Goal: Task Accomplishment & Management: Manage account settings

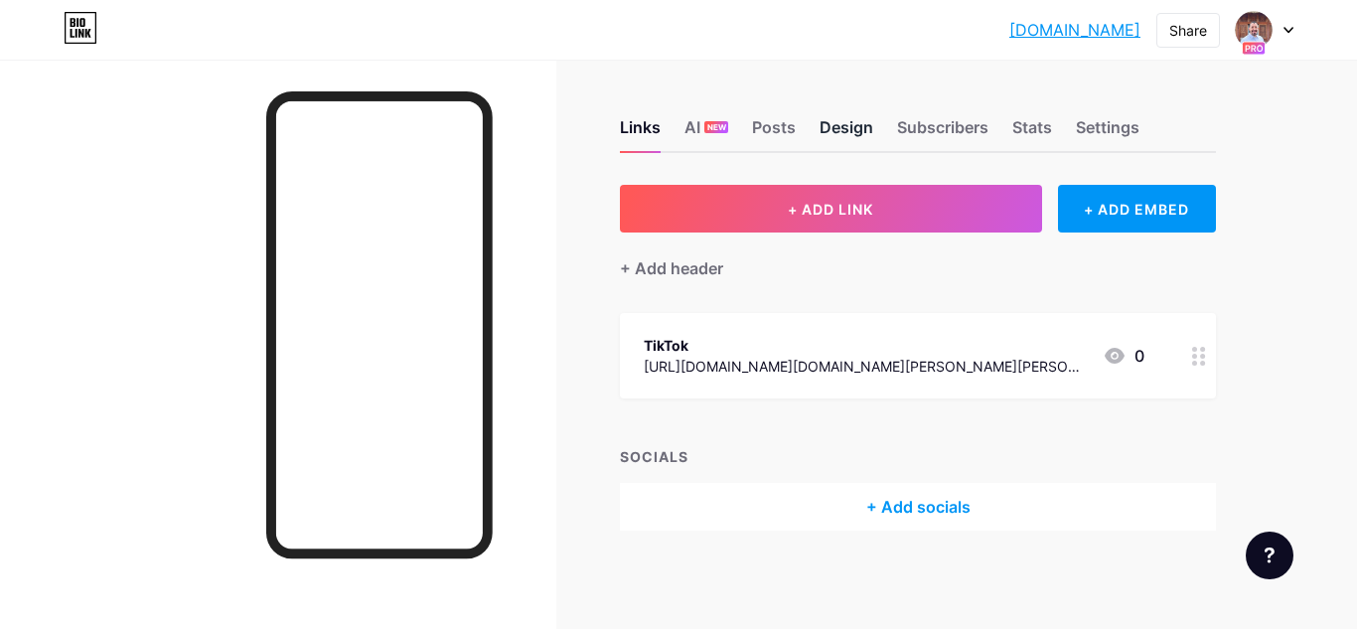
click at [861, 125] on div "Design" at bounding box center [846, 133] width 54 height 36
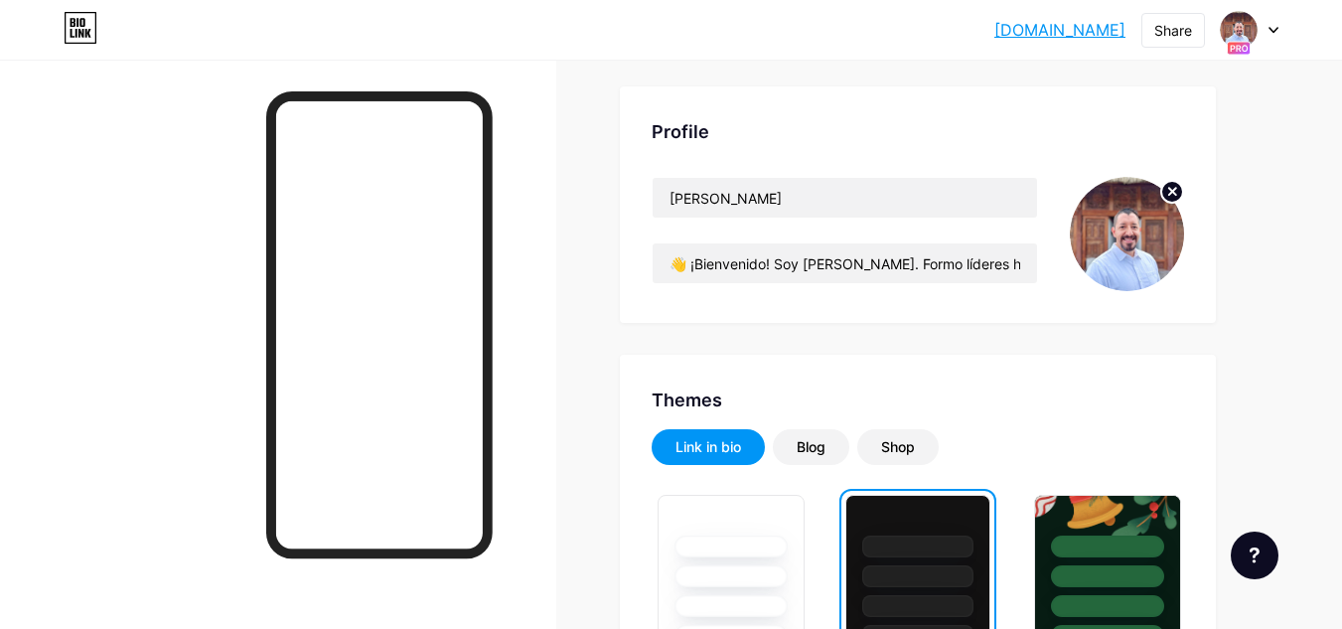
scroll to position [99, 0]
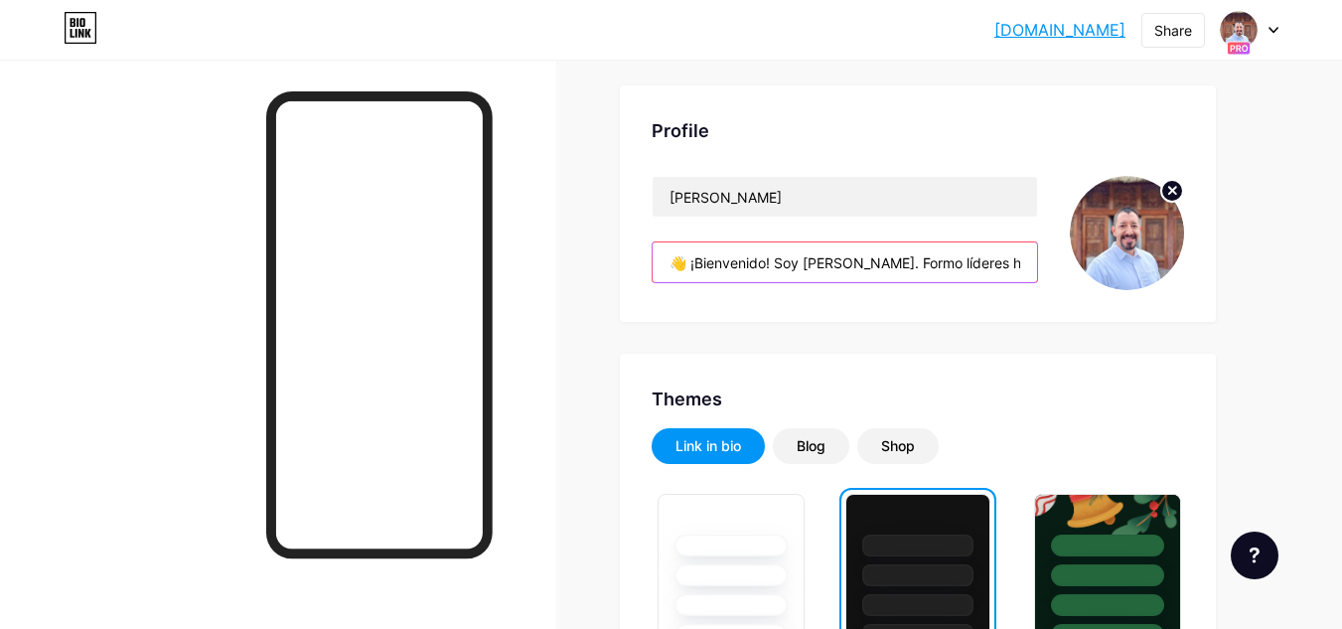
click at [741, 266] on input "👋 ¡Bienvenido! Soy [PERSON_NAME]. Formo líderes hoteleros desde la experiencia …" at bounding box center [845, 262] width 384 height 40
drag, startPoint x: 751, startPoint y: 265, endPoint x: 995, endPoint y: 325, distance: 251.5
click at [1020, 269] on input "👋 ¡Bienvenido! Soy [PERSON_NAME]. Formo líderes hoteleros desde la experiencia …" at bounding box center [845, 262] width 384 height 40
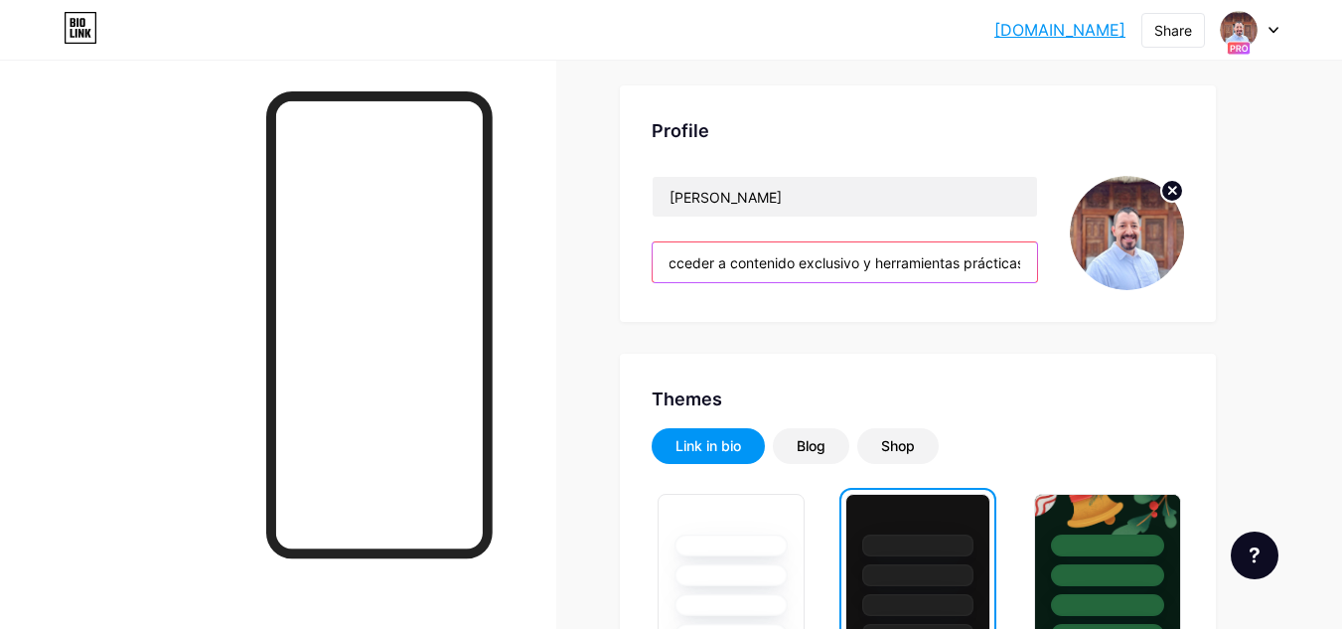
drag, startPoint x: 1020, startPoint y: 266, endPoint x: 1032, endPoint y: 289, distance: 25.8
click at [1032, 289] on div "[PERSON_NAME] 👋 ¡Bienvenido! Soy [PERSON_NAME]. Formo líderes hoteleros desde l…" at bounding box center [845, 233] width 386 height 114
click at [644, 315] on div "Profile [PERSON_NAME] 👋 ¡Bienvenido! Soy [PERSON_NAME]. Formo líderes hoteleros…" at bounding box center [918, 203] width 596 height 236
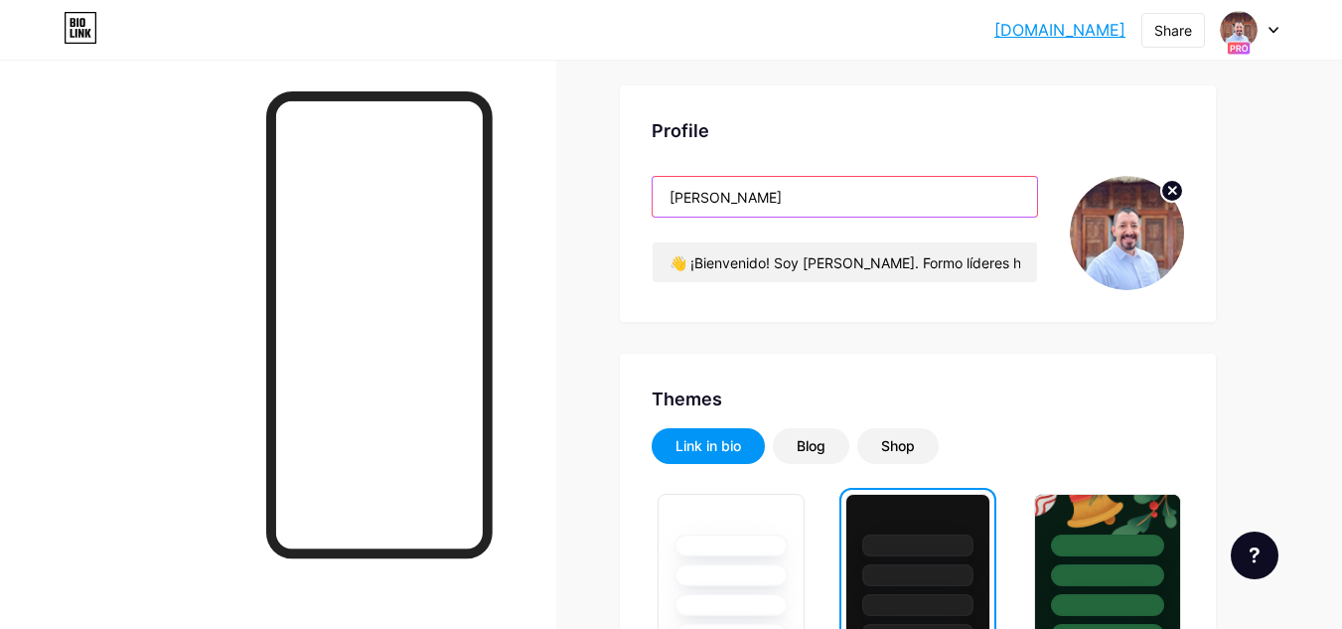
click at [740, 201] on input "[PERSON_NAME]" at bounding box center [845, 197] width 384 height 40
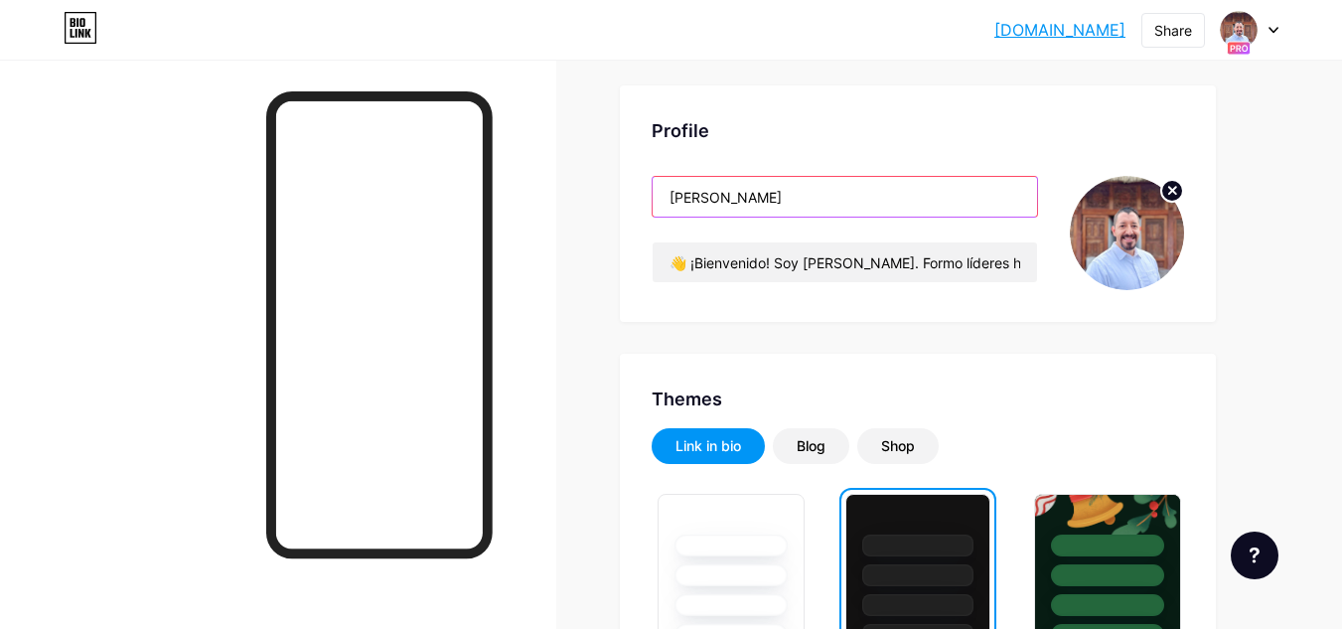
paste input "– Liderazgo Hotelero"
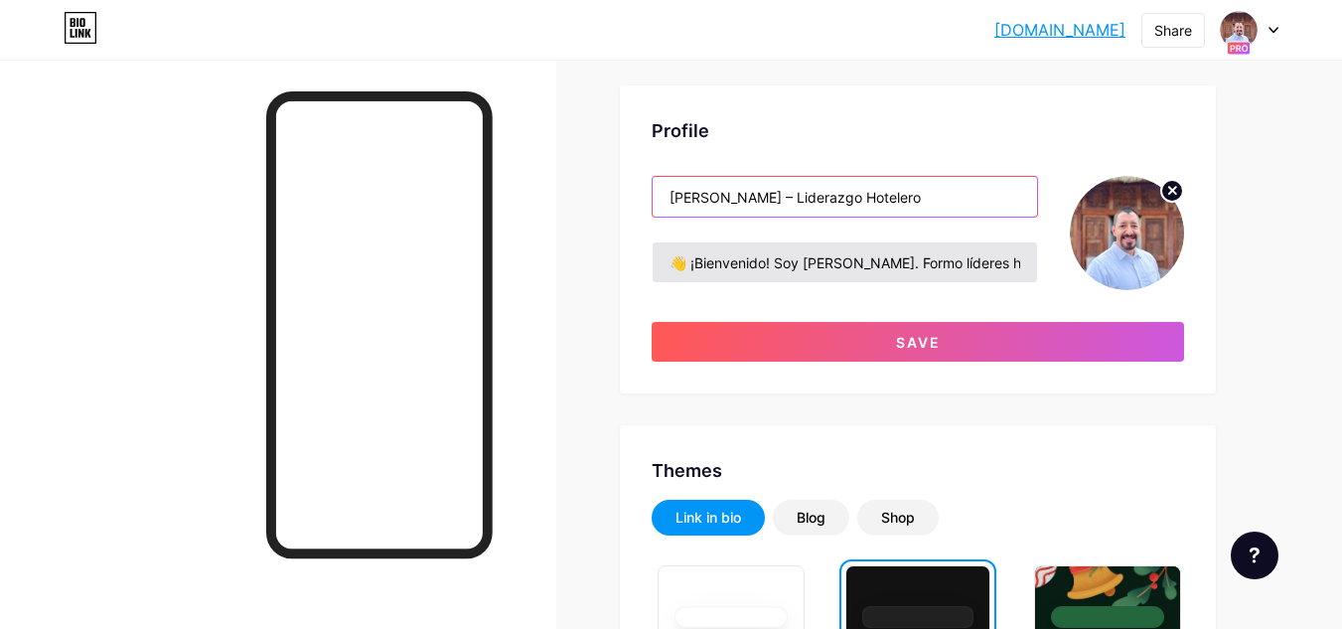
type input "[PERSON_NAME] – Liderazgo Hotelero"
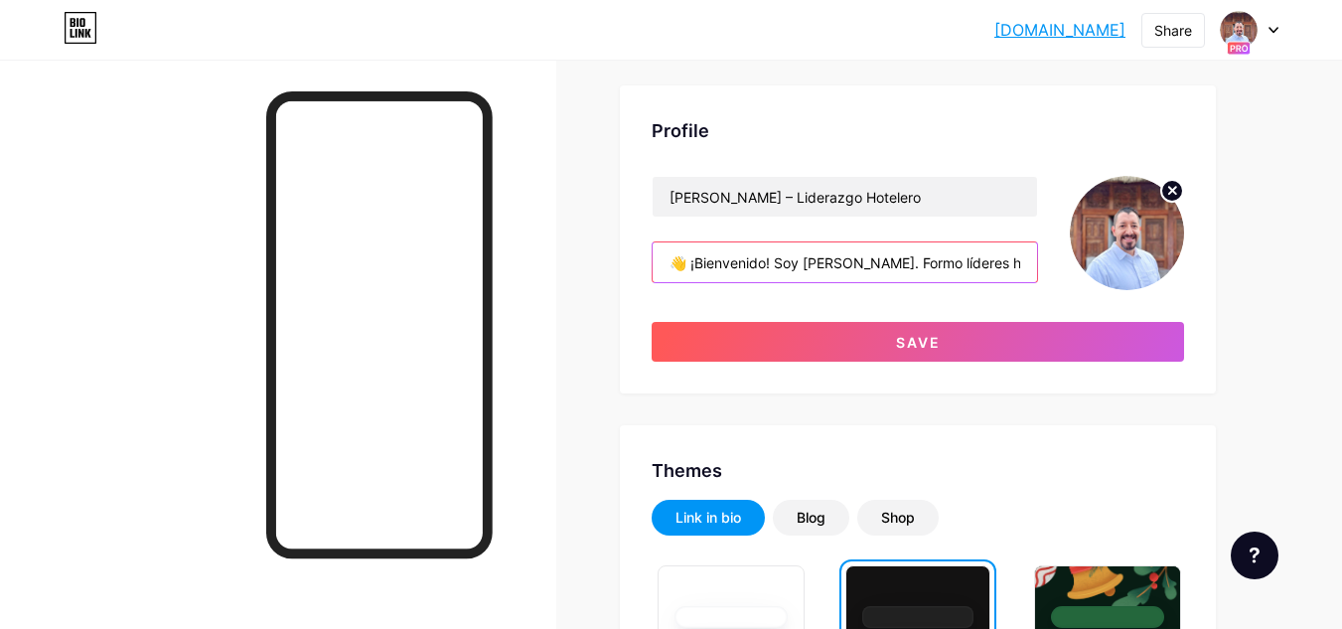
click at [726, 261] on input "👋 ¡Bienvenido! Soy [PERSON_NAME]. Formo líderes hoteleros desde la experiencia …" at bounding box center [845, 262] width 384 height 40
click at [942, 253] on input "👋 ¡Bienvenido! Soy [PERSON_NAME]. Formo líderes hoteleros desde la experiencia …" at bounding box center [845, 262] width 384 height 40
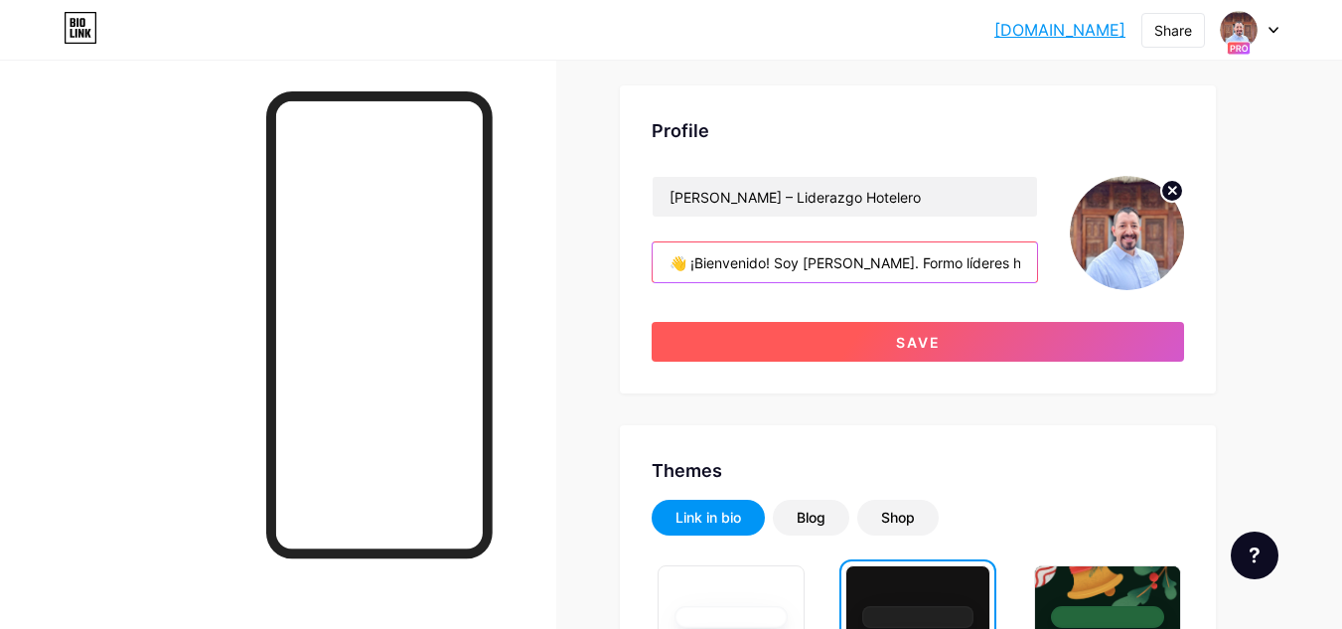
scroll to position [199, 0]
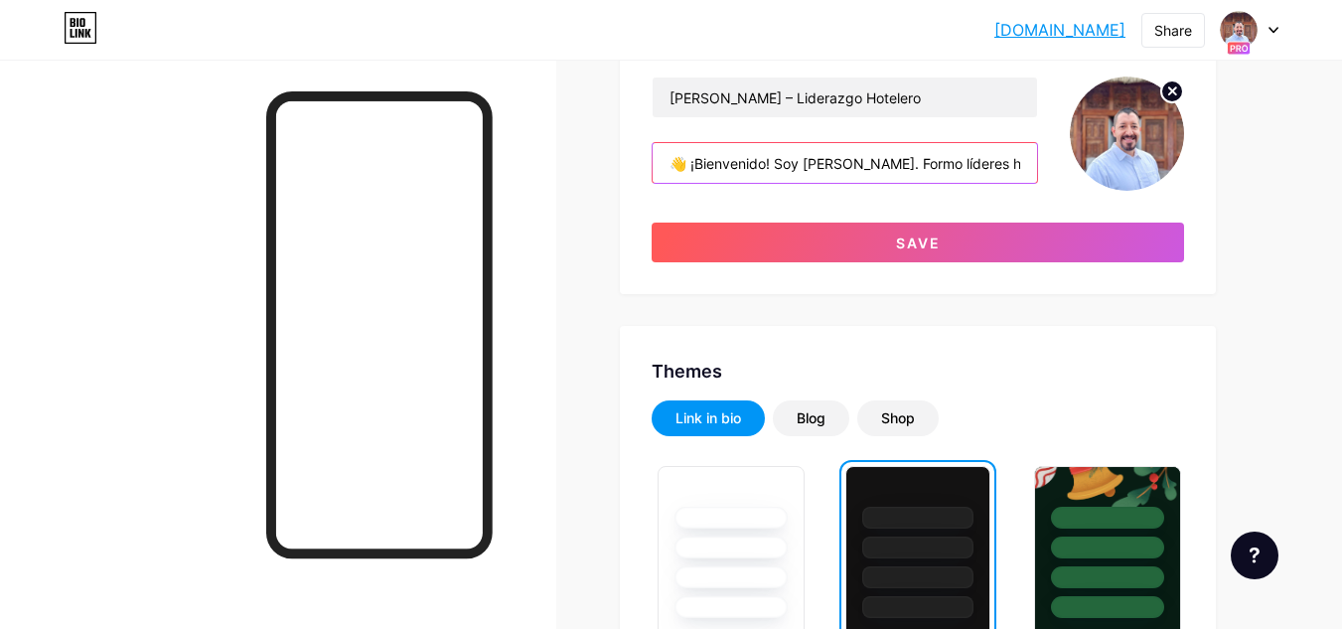
click at [993, 167] on input "👋 ¡Bienvenido! Soy [PERSON_NAME]. Formo líderes hoteleros desde la experiencia …" at bounding box center [845, 163] width 384 height 40
click at [1003, 163] on input "👋 ¡Bienvenido! Soy [PERSON_NAME]. Formo líderes hoteleros desde la experiencia …" at bounding box center [845, 163] width 384 height 40
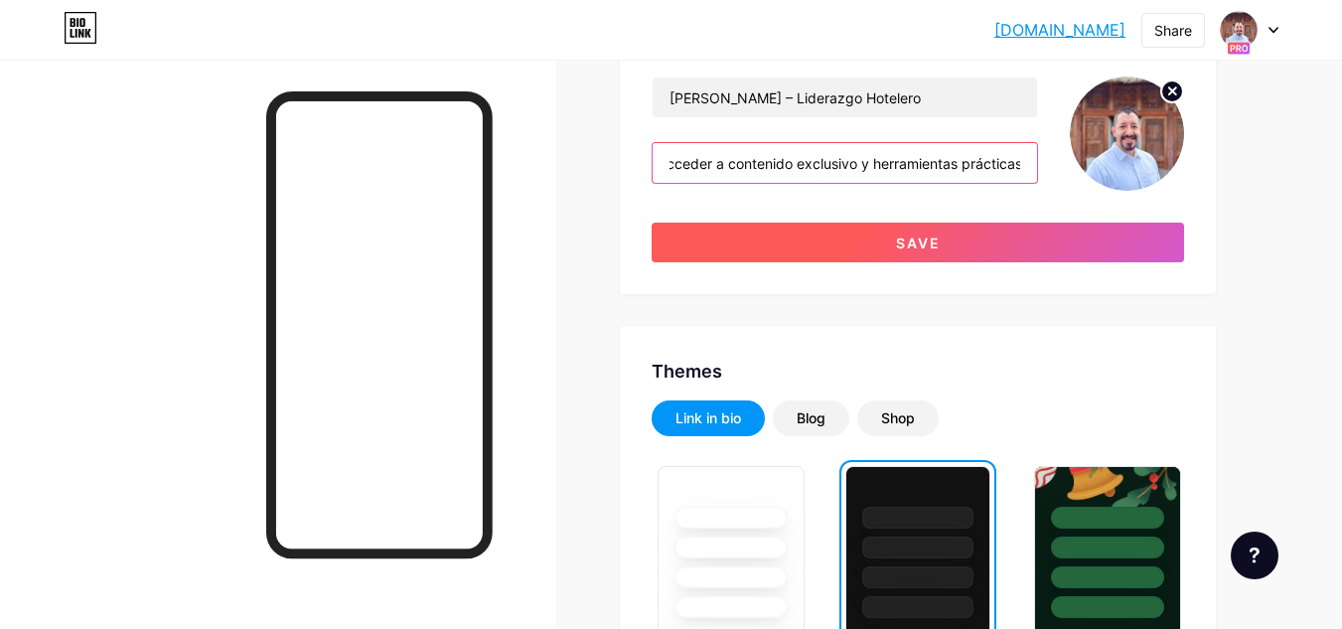
type input "👋 ¡Bienvenido! Soy [PERSON_NAME]. Formo líderes hoteleros desde la experiencia …"
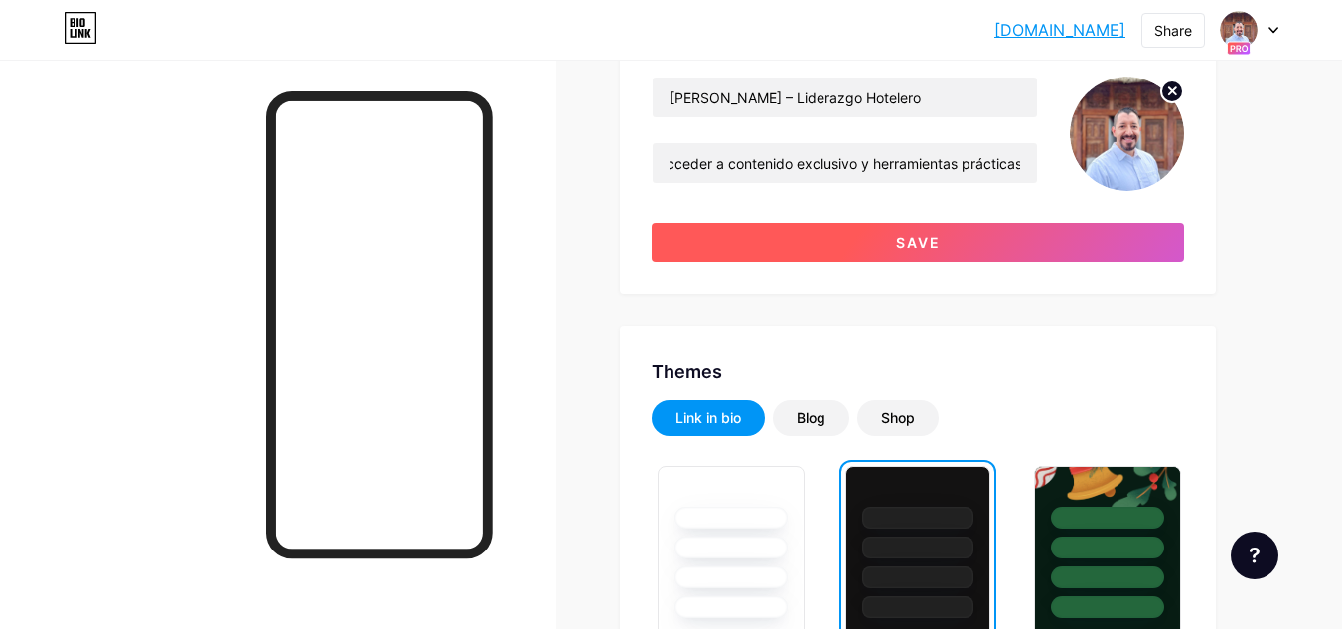
click at [946, 232] on button "Save" at bounding box center [918, 242] width 532 height 40
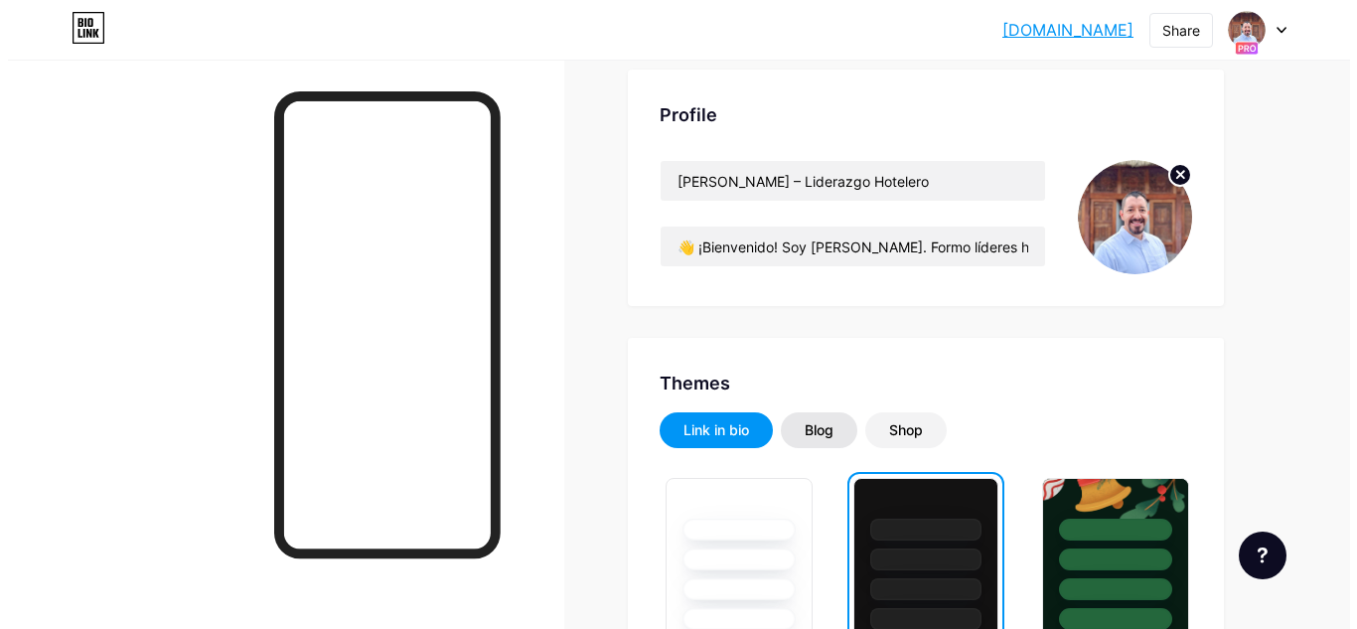
scroll to position [0, 0]
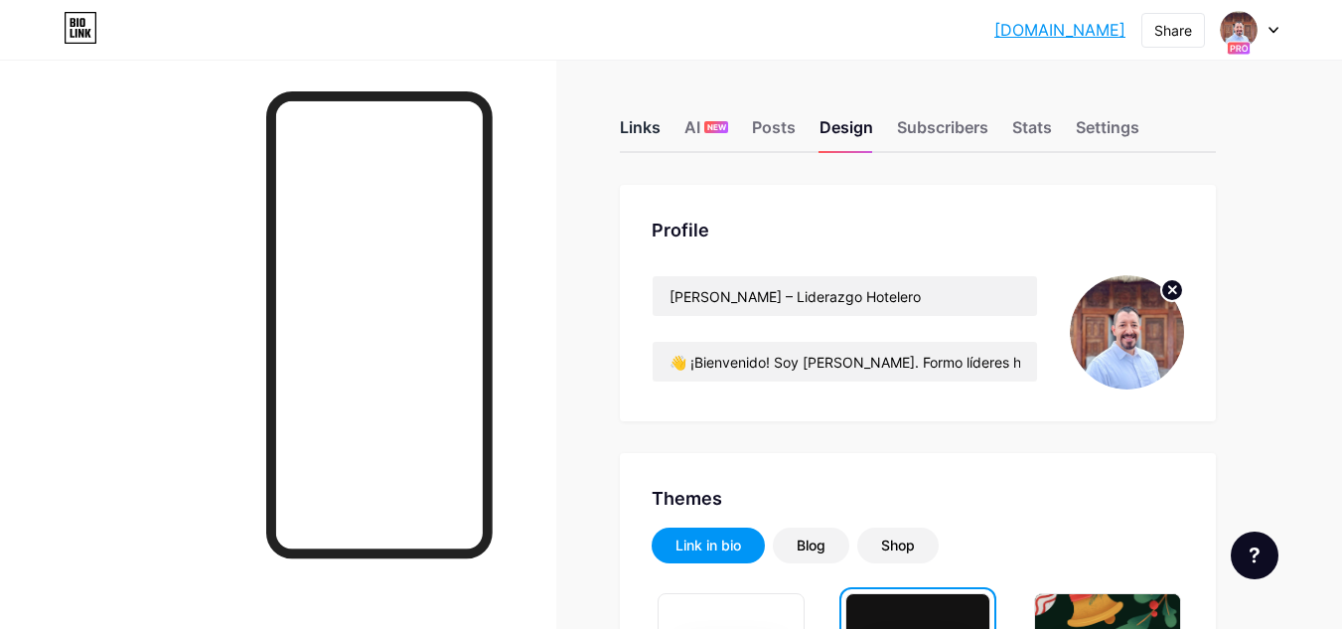
click at [641, 121] on div "Links" at bounding box center [640, 133] width 41 height 36
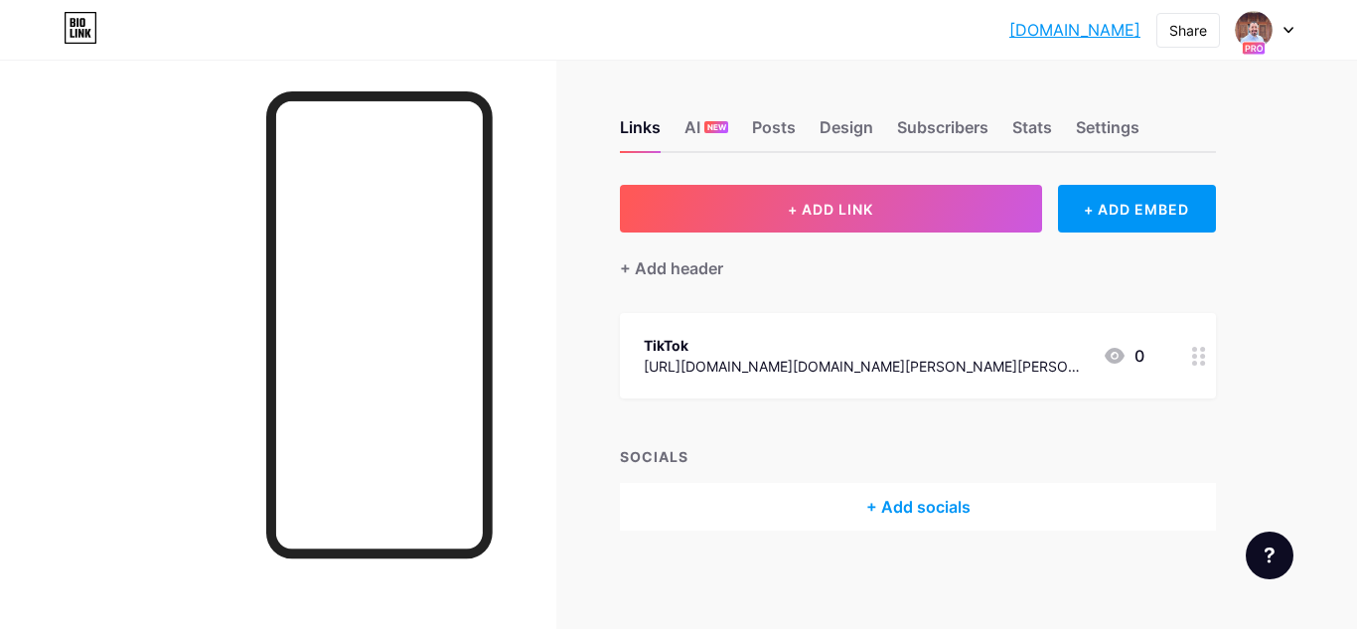
click at [928, 505] on div "+ Add socials" at bounding box center [918, 507] width 596 height 48
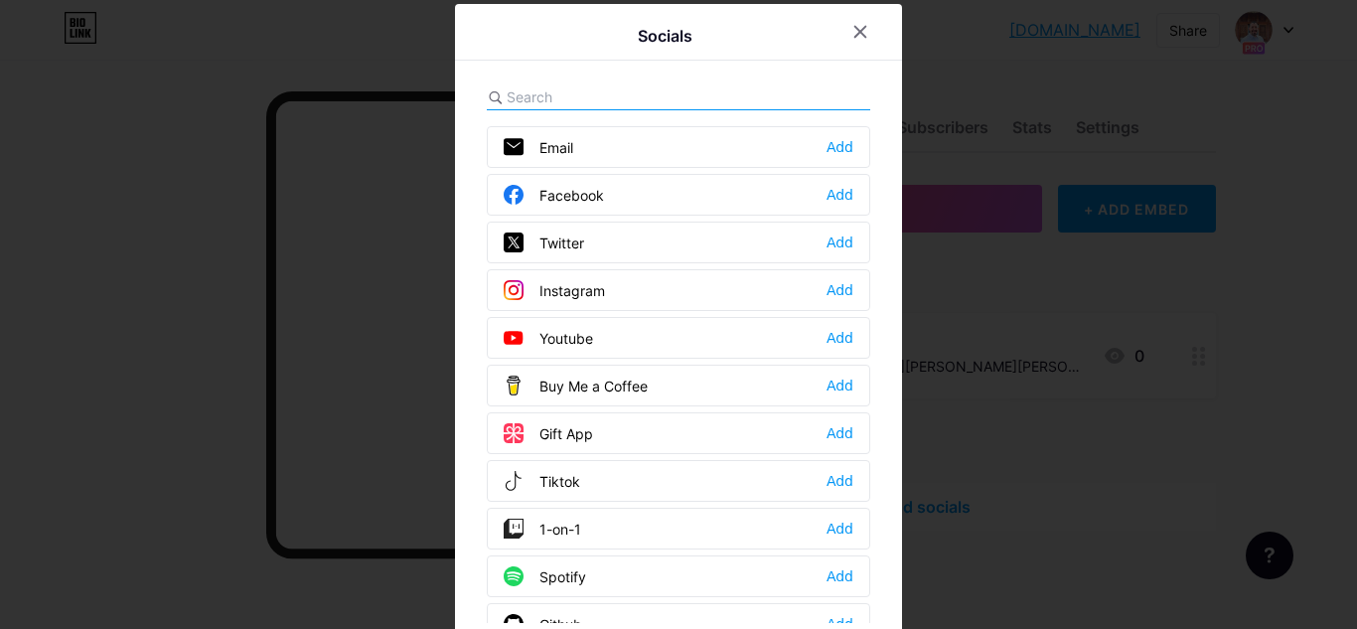
click at [567, 92] on input "text" at bounding box center [617, 96] width 220 height 21
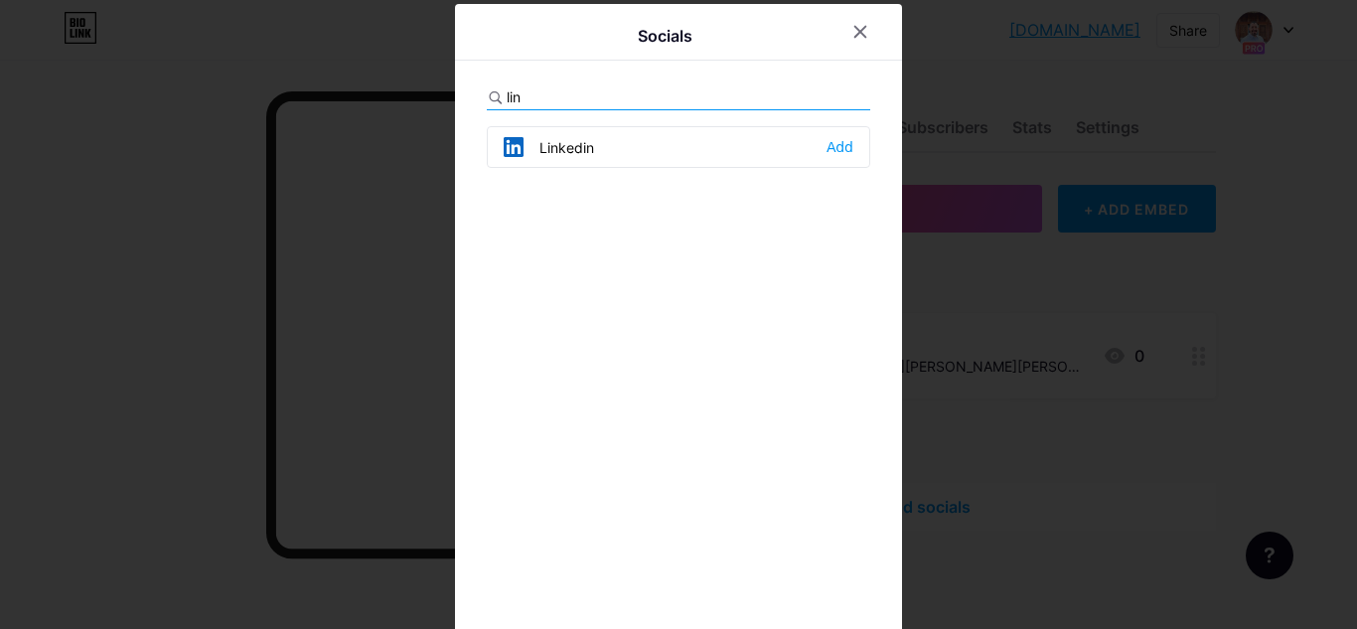
type input "lin"
click at [560, 146] on div "Linkedin" at bounding box center [549, 147] width 90 height 20
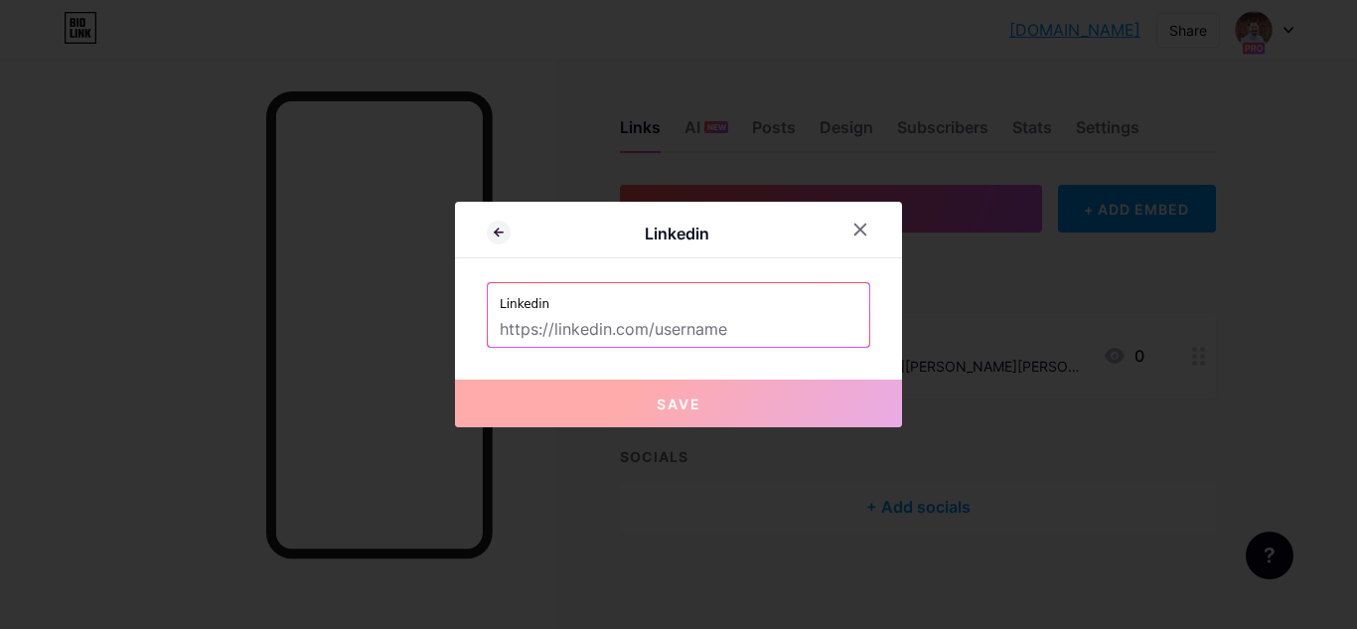
click at [576, 321] on input "text" at bounding box center [679, 330] width 358 height 34
paste input "[URL][DOMAIN_NAME][PERSON_NAME]"
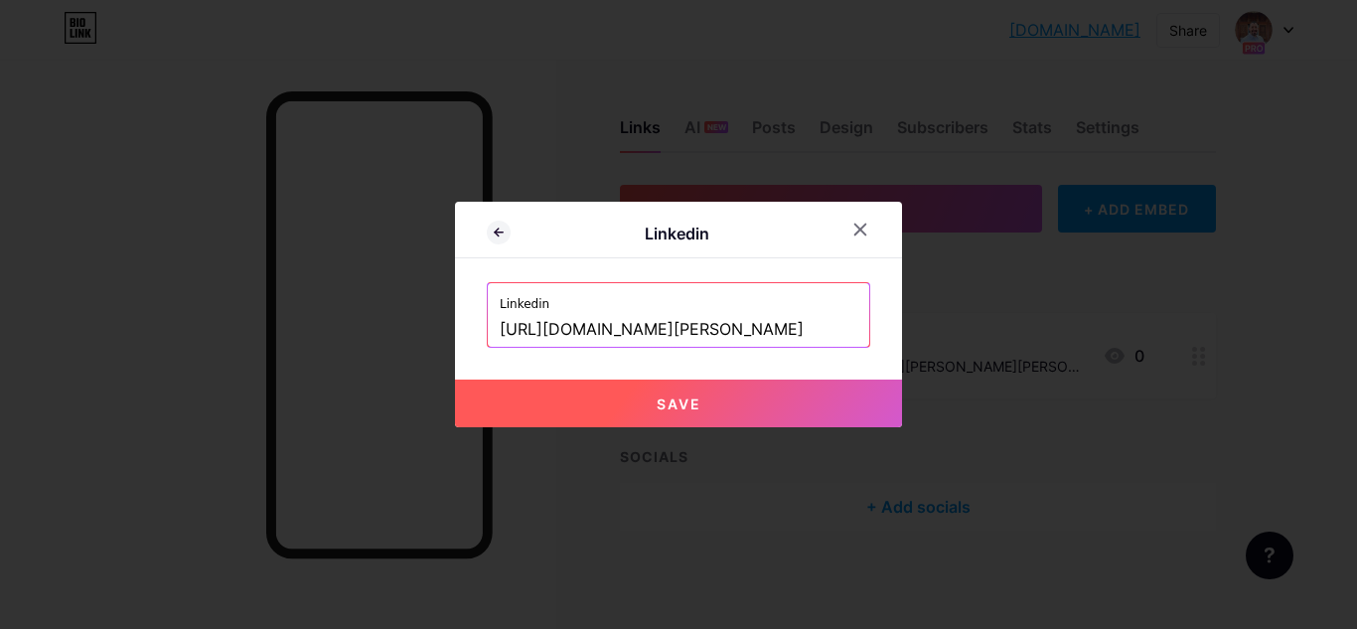
type input "[URL][DOMAIN_NAME][PERSON_NAME]"
click at [659, 400] on span "Save" at bounding box center [679, 403] width 45 height 17
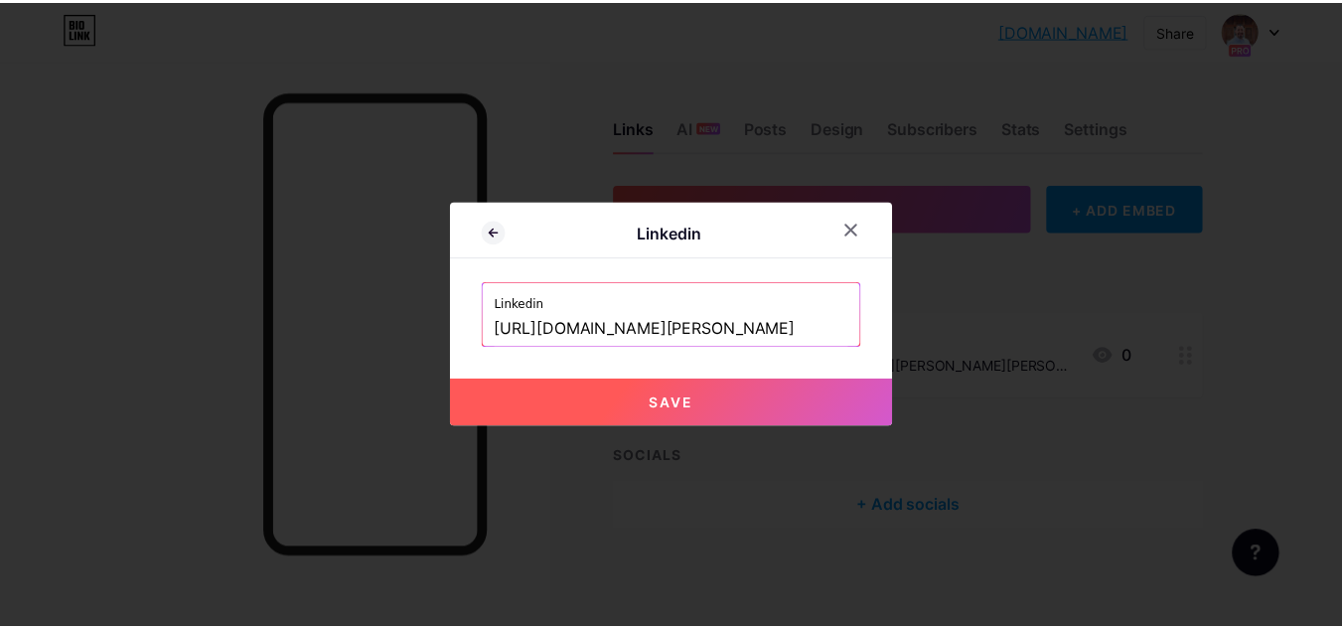
scroll to position [0, 0]
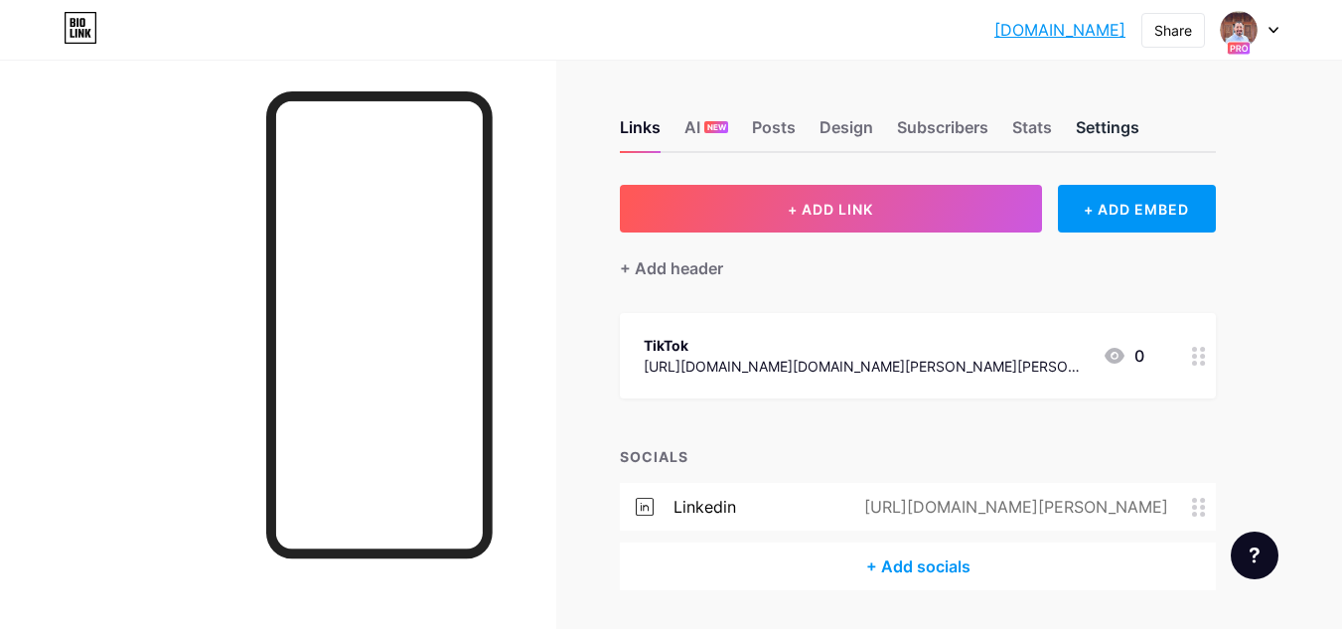
click at [1131, 126] on div "Settings" at bounding box center [1108, 133] width 64 height 36
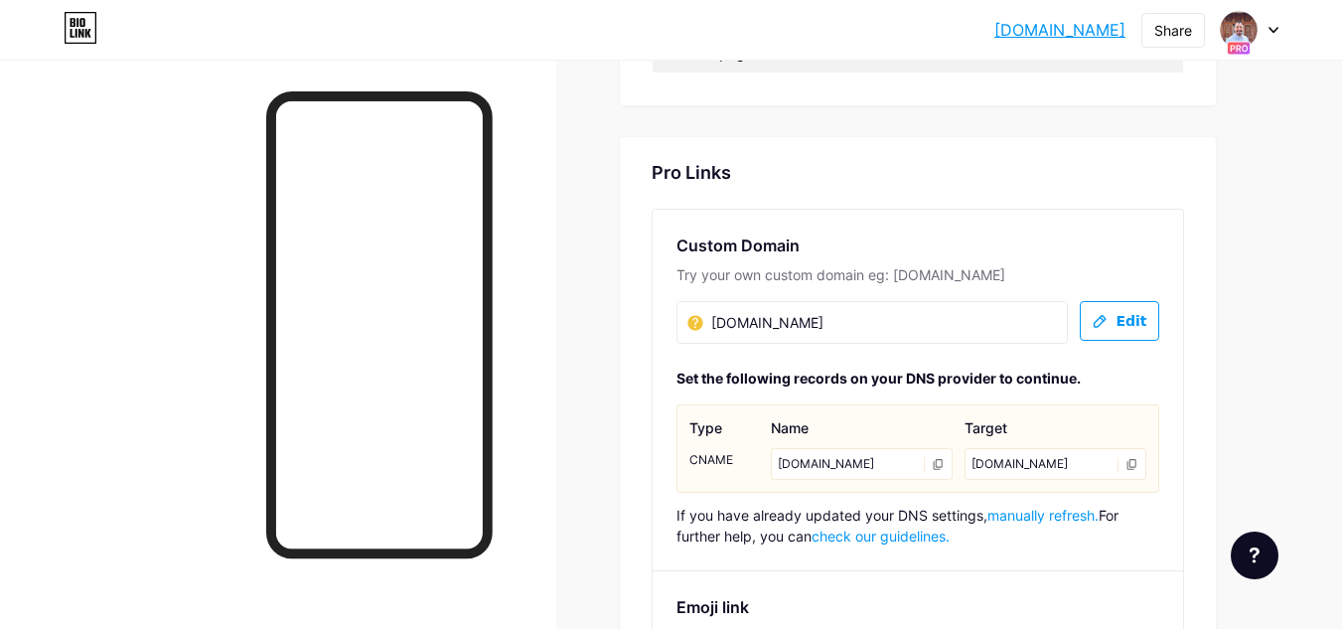
scroll to position [993, 0]
click at [691, 318] on input "[DOMAIN_NAME]" at bounding box center [786, 324] width 199 height 24
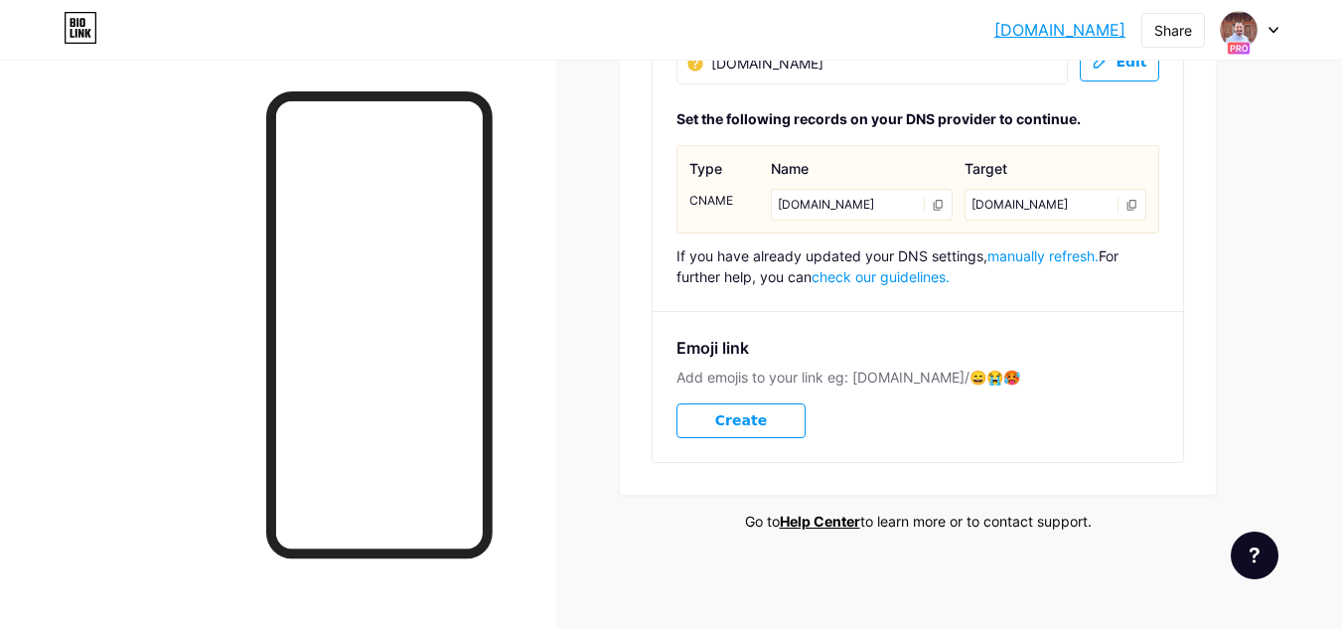
scroll to position [1055, 0]
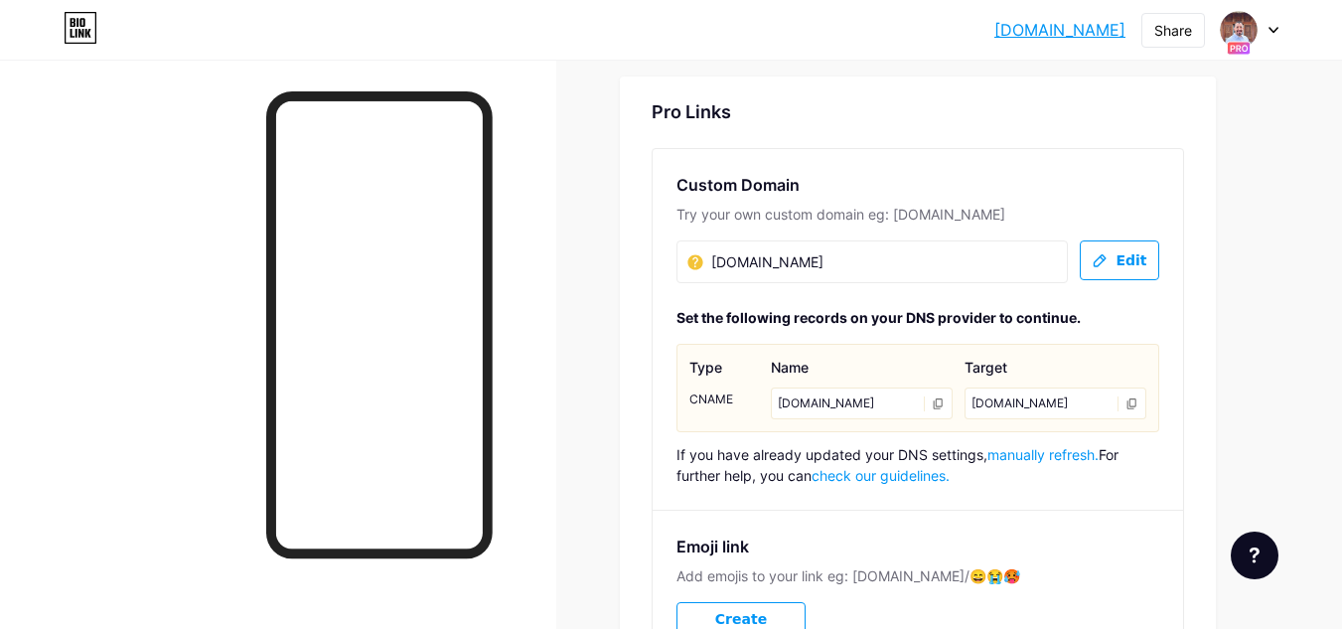
click at [892, 473] on link "check our guidelines." at bounding box center [881, 475] width 138 height 17
click at [785, 261] on input "[DOMAIN_NAME]" at bounding box center [786, 262] width 199 height 24
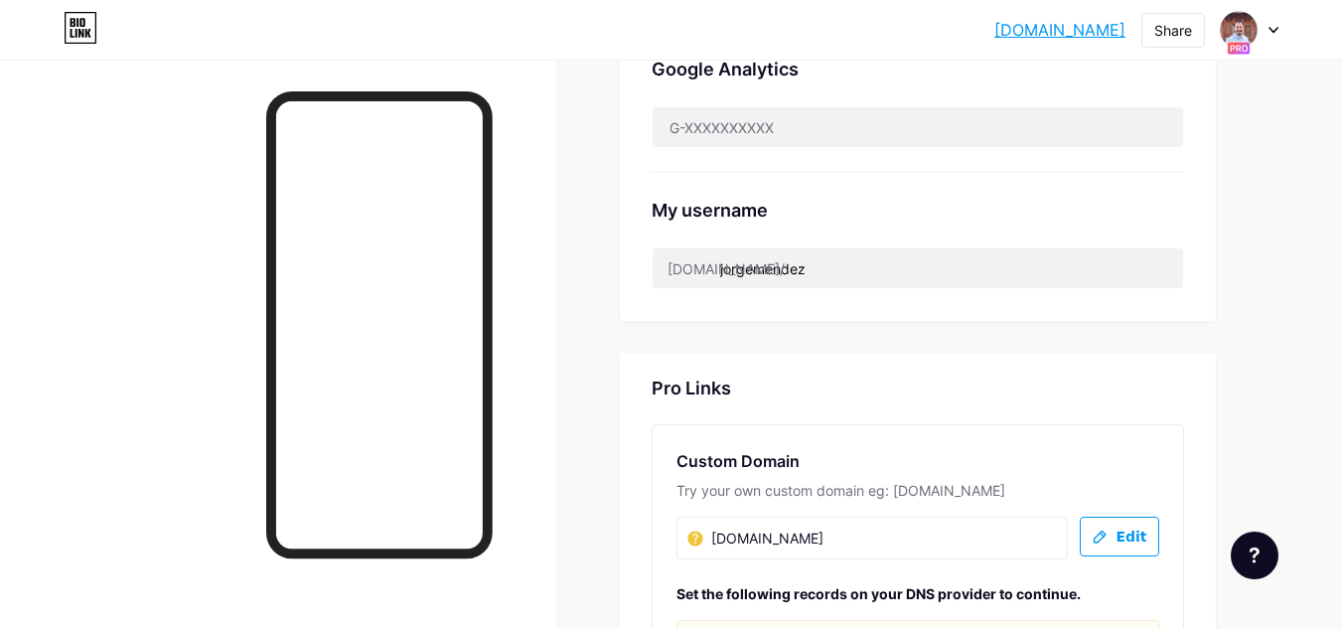
scroll to position [558, 0]
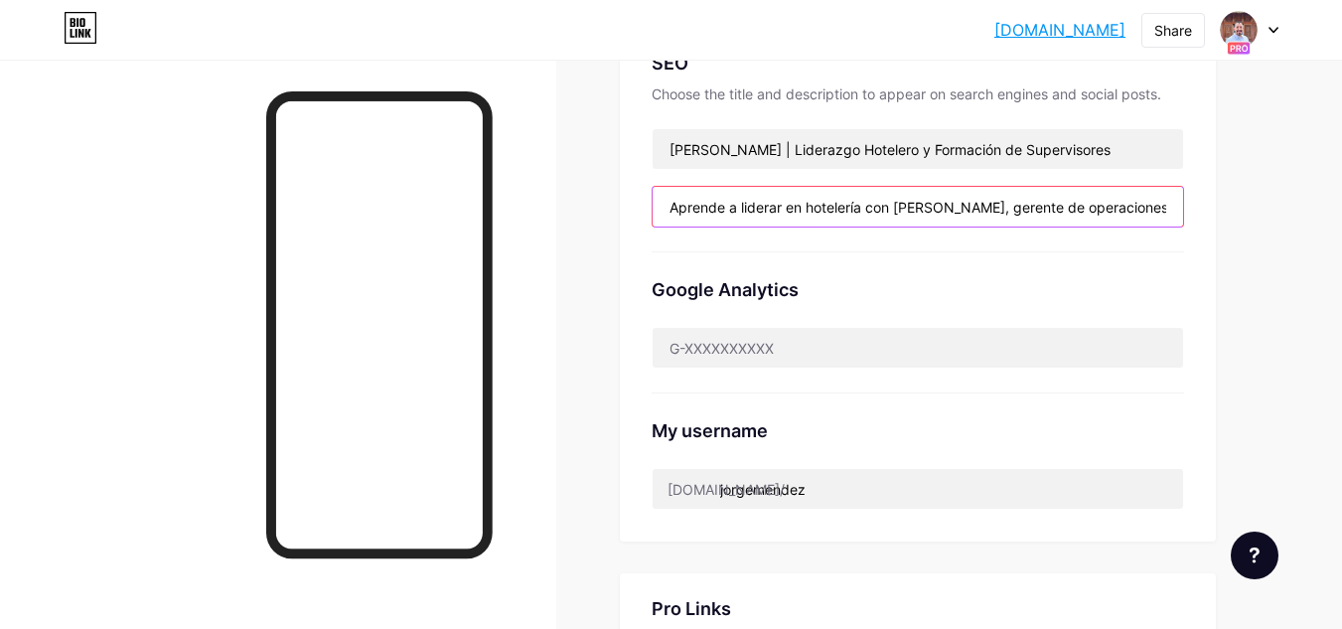
click at [936, 211] on input "Aprende a liderar en hotelería con [PERSON_NAME], gerente de operaciones en hot…" at bounding box center [918, 207] width 530 height 40
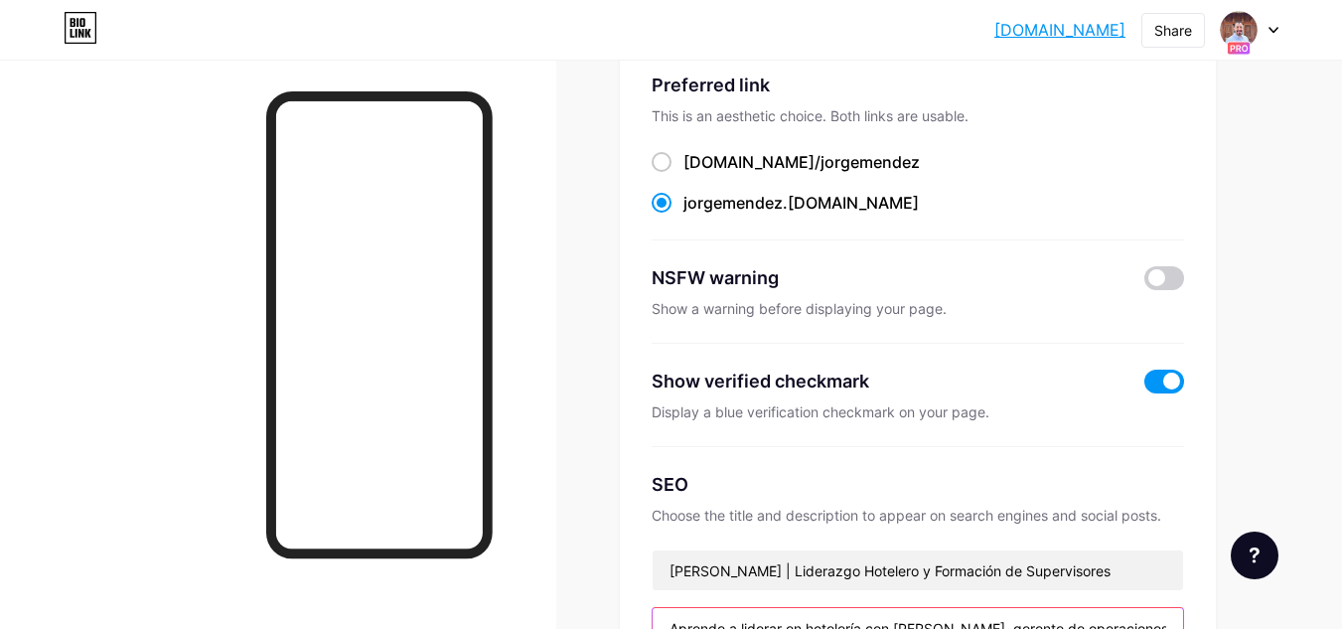
scroll to position [0, 0]
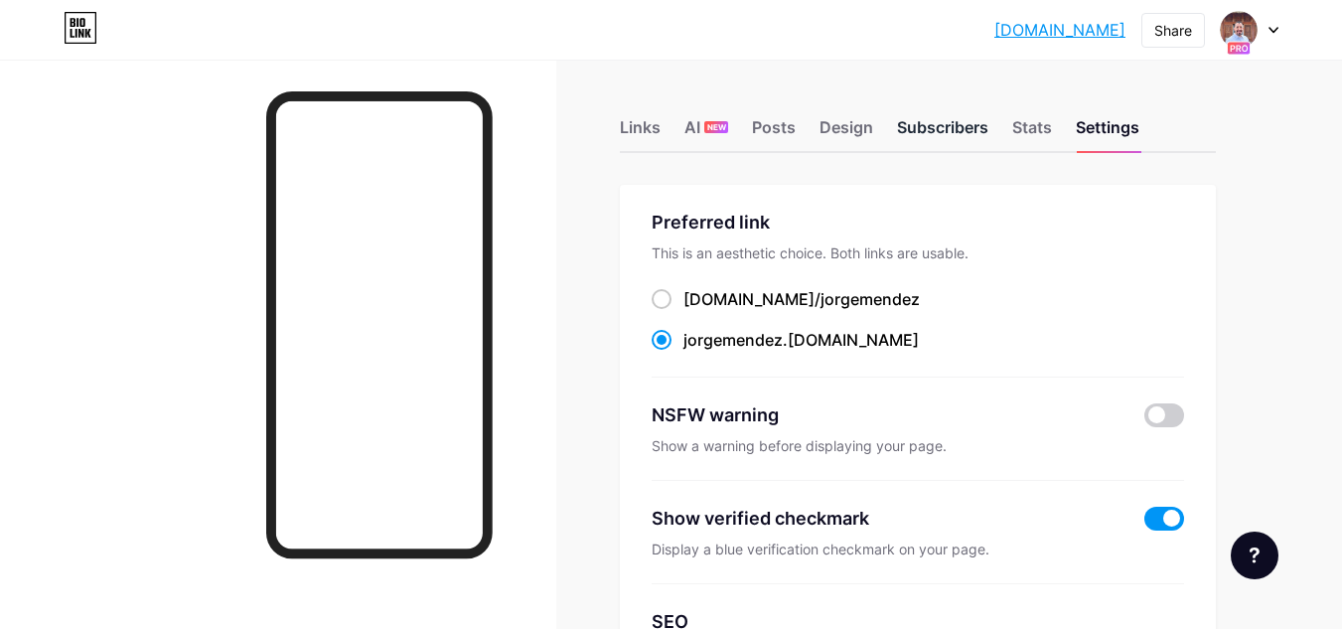
click at [959, 123] on div "Subscribers" at bounding box center [942, 133] width 91 height 36
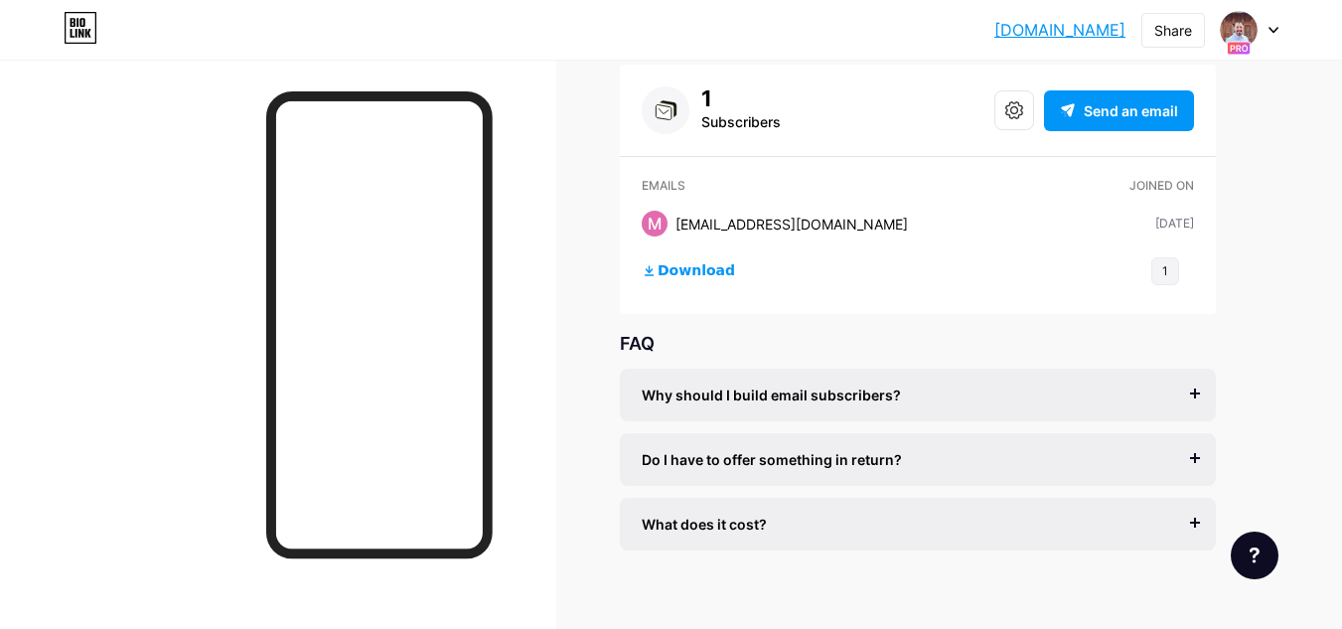
scroll to position [141, 0]
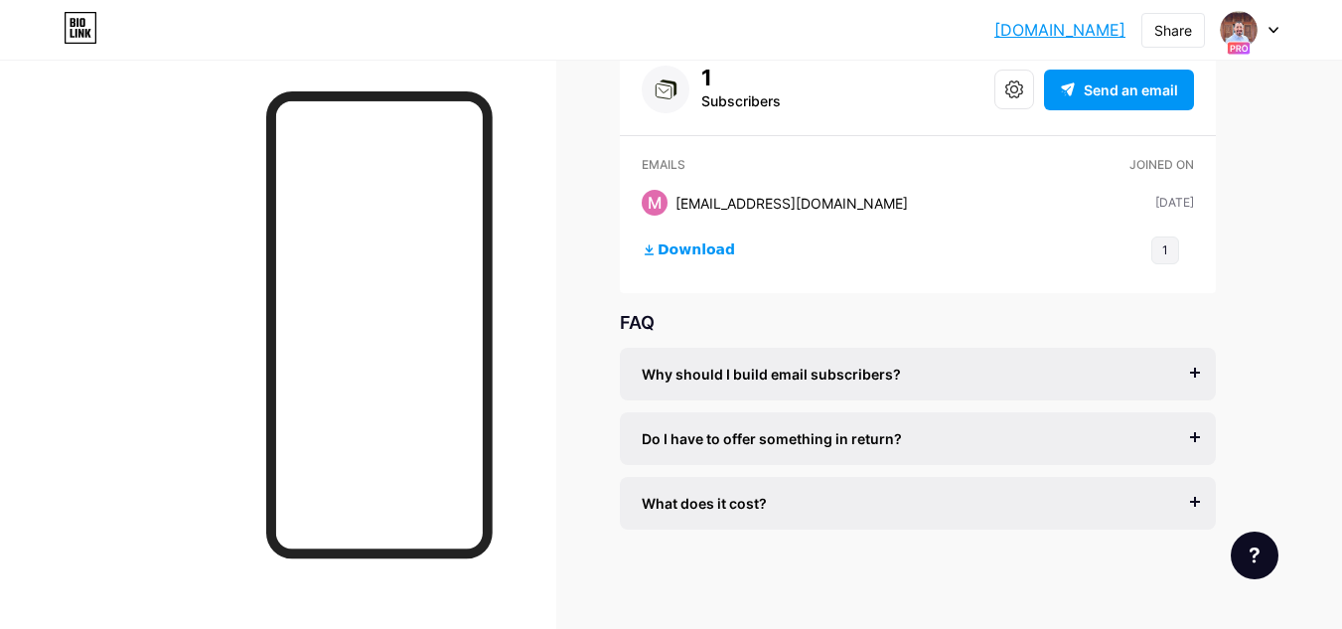
click at [802, 378] on span "Why should I build email subscribers?" at bounding box center [771, 374] width 259 height 21
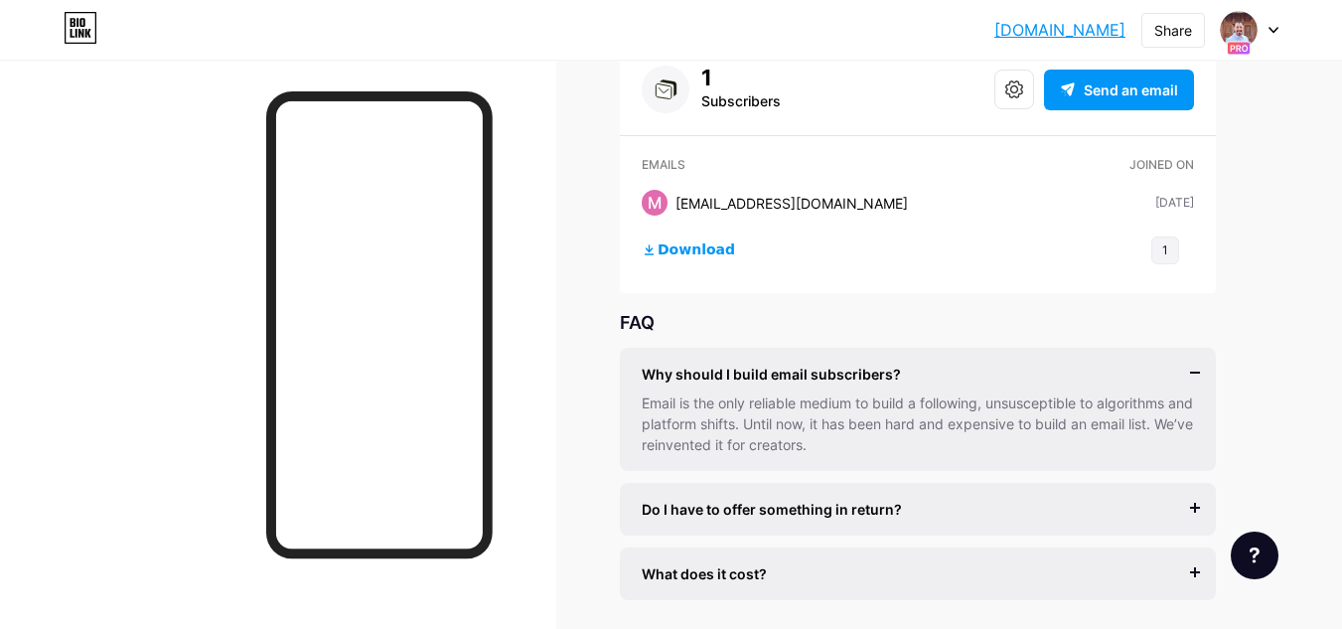
click at [802, 378] on span "Why should I build email subscribers?" at bounding box center [771, 374] width 259 height 21
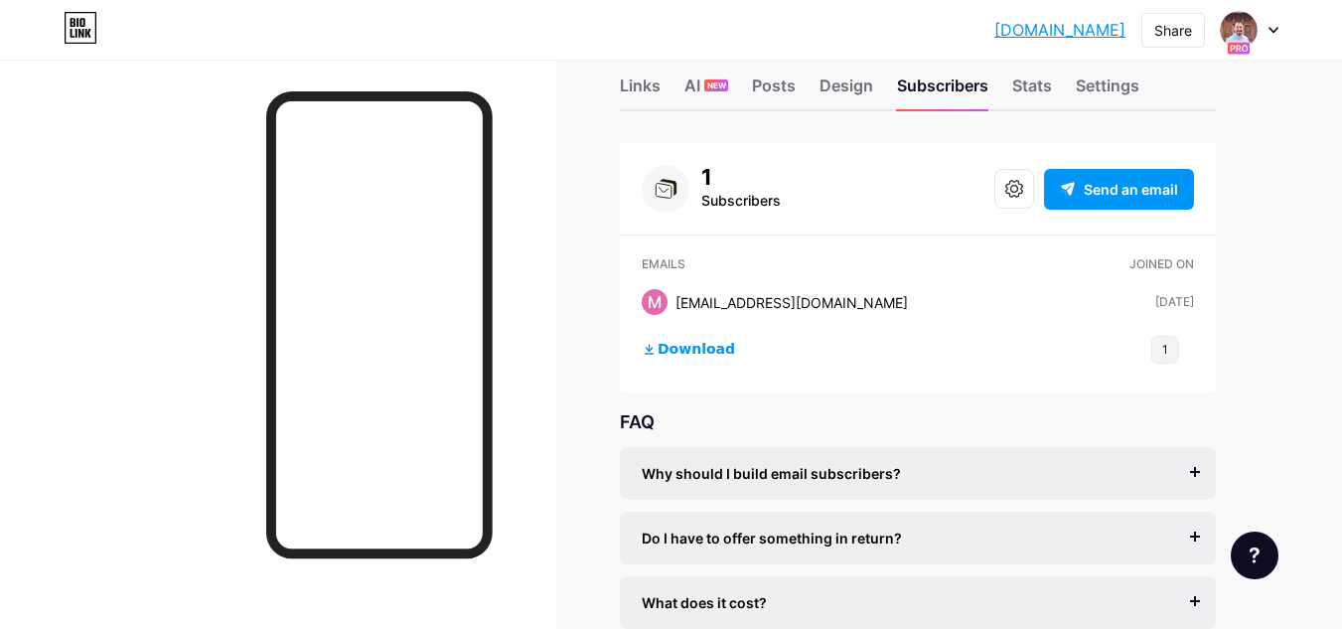
scroll to position [0, 0]
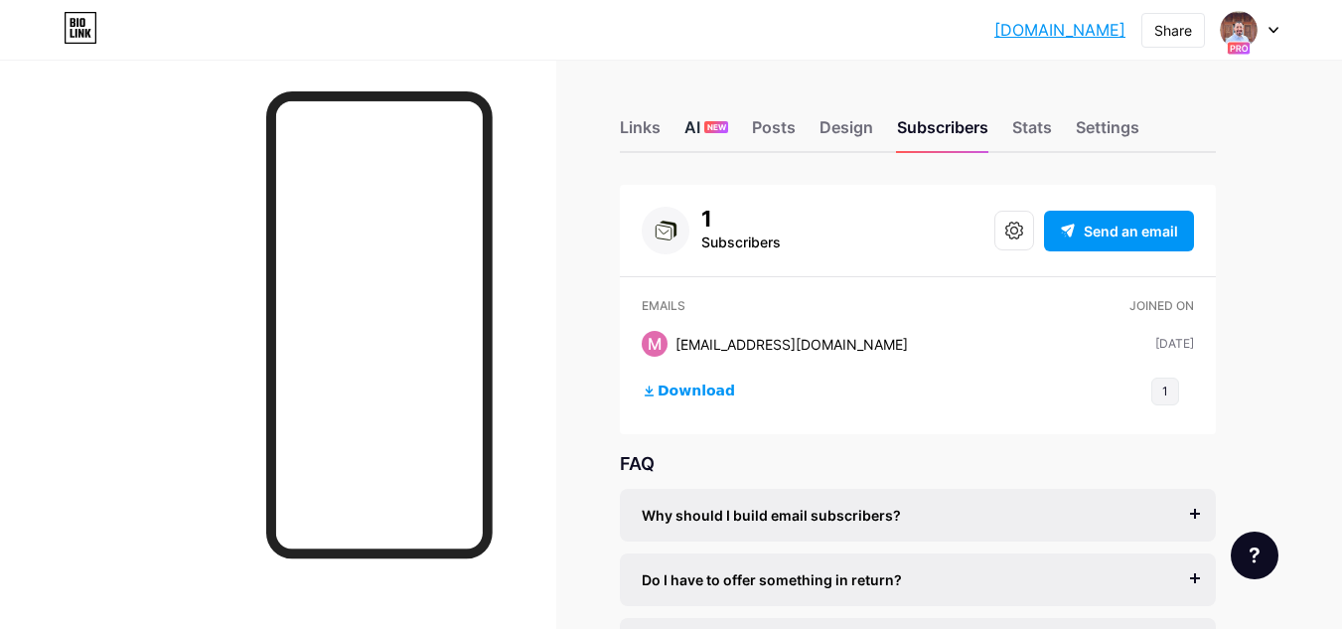
click at [694, 121] on div "AI NEW" at bounding box center [706, 133] width 44 height 36
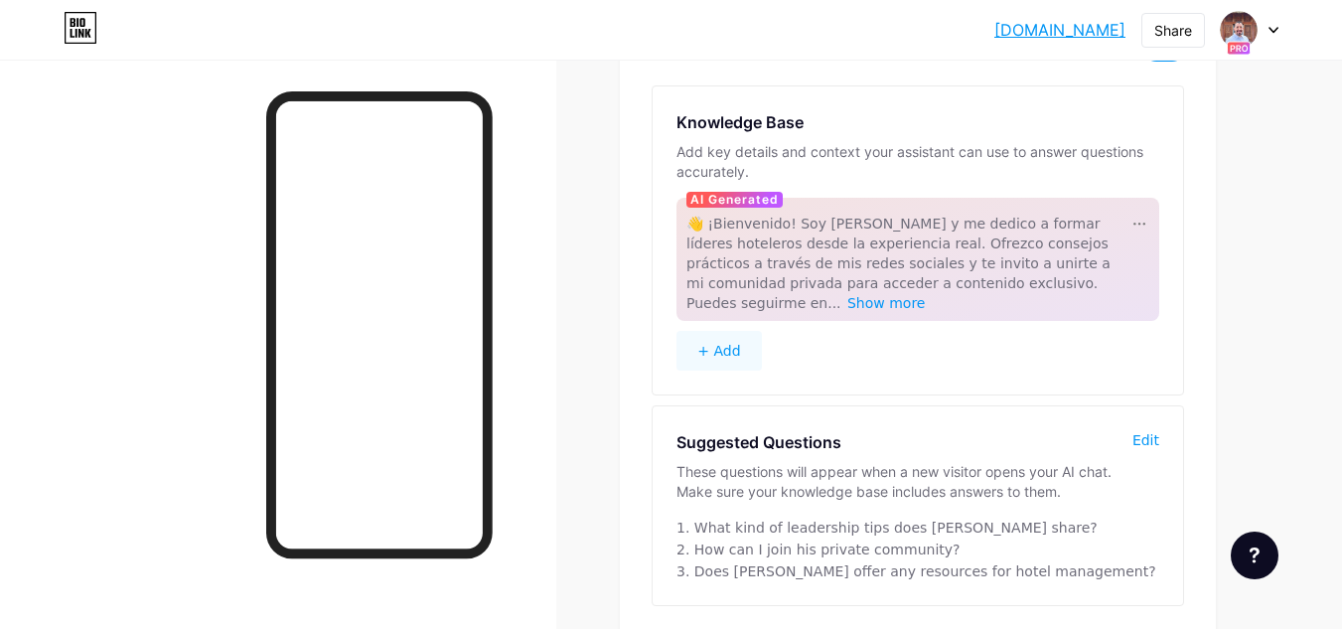
scroll to position [259, 0]
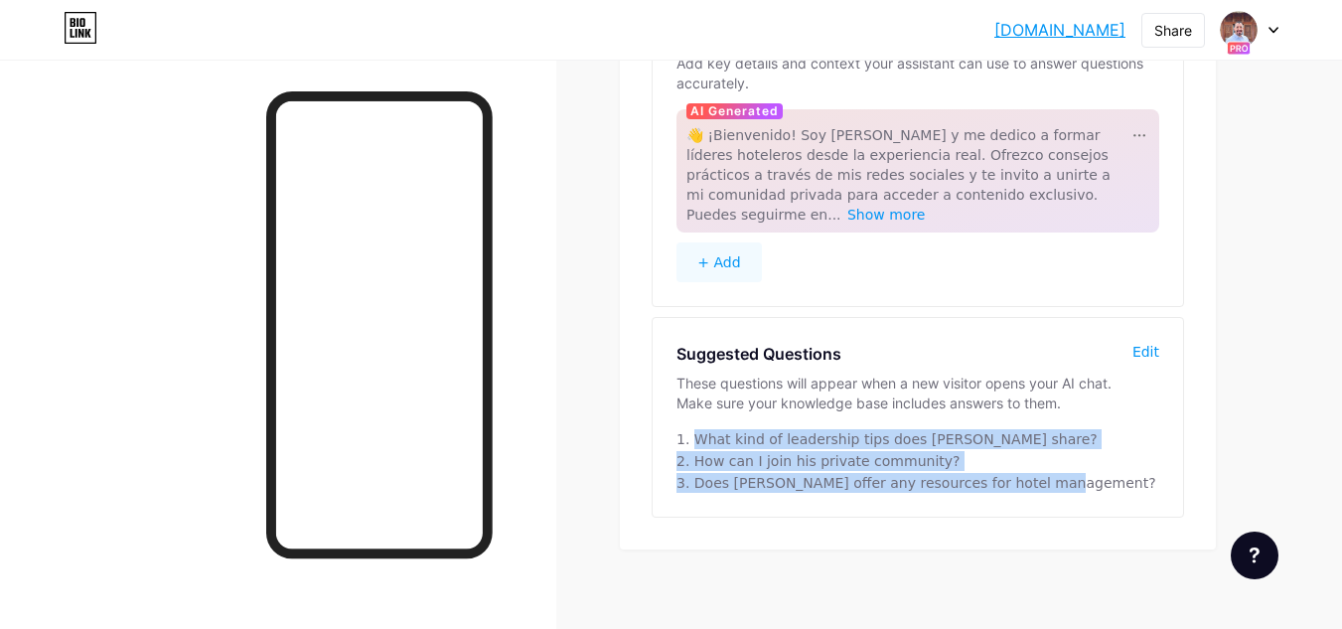
drag, startPoint x: 694, startPoint y: 417, endPoint x: 992, endPoint y: 466, distance: 301.9
click at [992, 466] on div "1. What kind of leadership tips does [PERSON_NAME] share? 2. How can I join his…" at bounding box center [917, 461] width 483 height 64
drag, startPoint x: 818, startPoint y: 455, endPoint x: 790, endPoint y: 424, distance: 42.2
click at [818, 473] on div "3. Does [PERSON_NAME] offer any resources for hotel management?" at bounding box center [916, 483] width 480 height 20
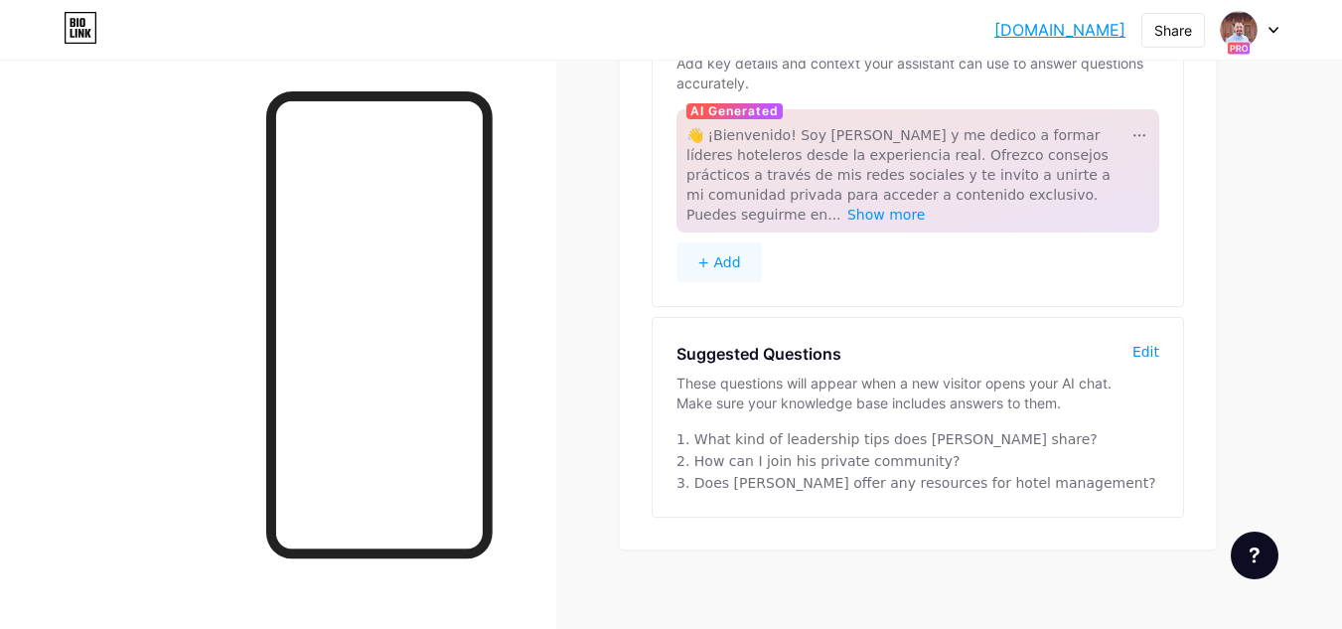
click at [682, 429] on div "1. What kind of leadership tips does [PERSON_NAME] share?" at bounding box center [886, 439] width 421 height 20
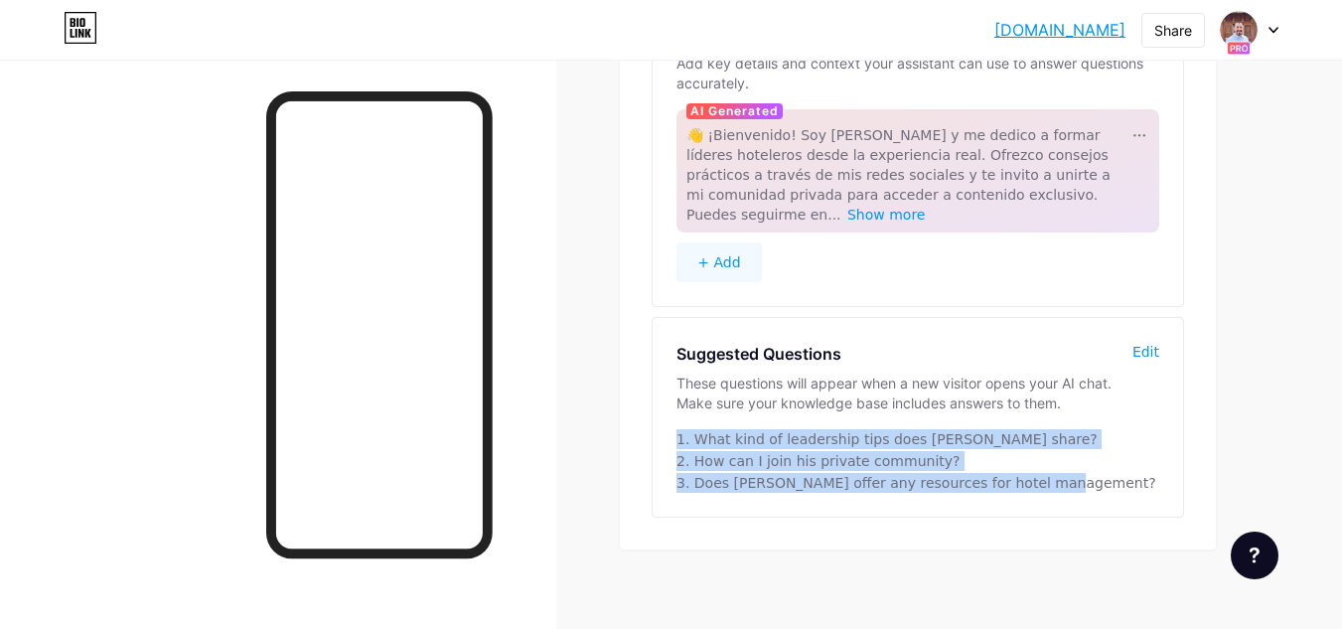
drag, startPoint x: 676, startPoint y: 421, endPoint x: 925, endPoint y: 455, distance: 250.6
click at [1036, 461] on div "1. What kind of leadership tips does [PERSON_NAME] share? 2. How can I join his…" at bounding box center [917, 461] width 483 height 64
copy div "1. What kind of leadership tips does [PERSON_NAME] share? 2. How can I join his…"
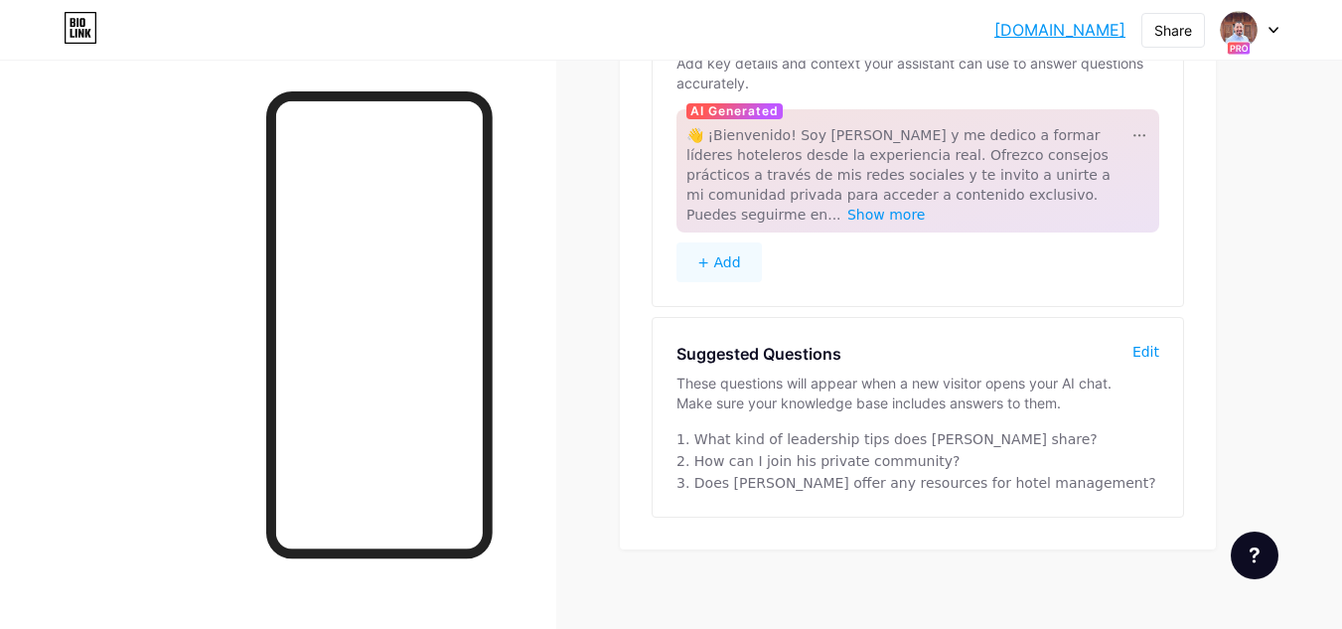
click at [1144, 342] on div "Edit" at bounding box center [1145, 352] width 27 height 20
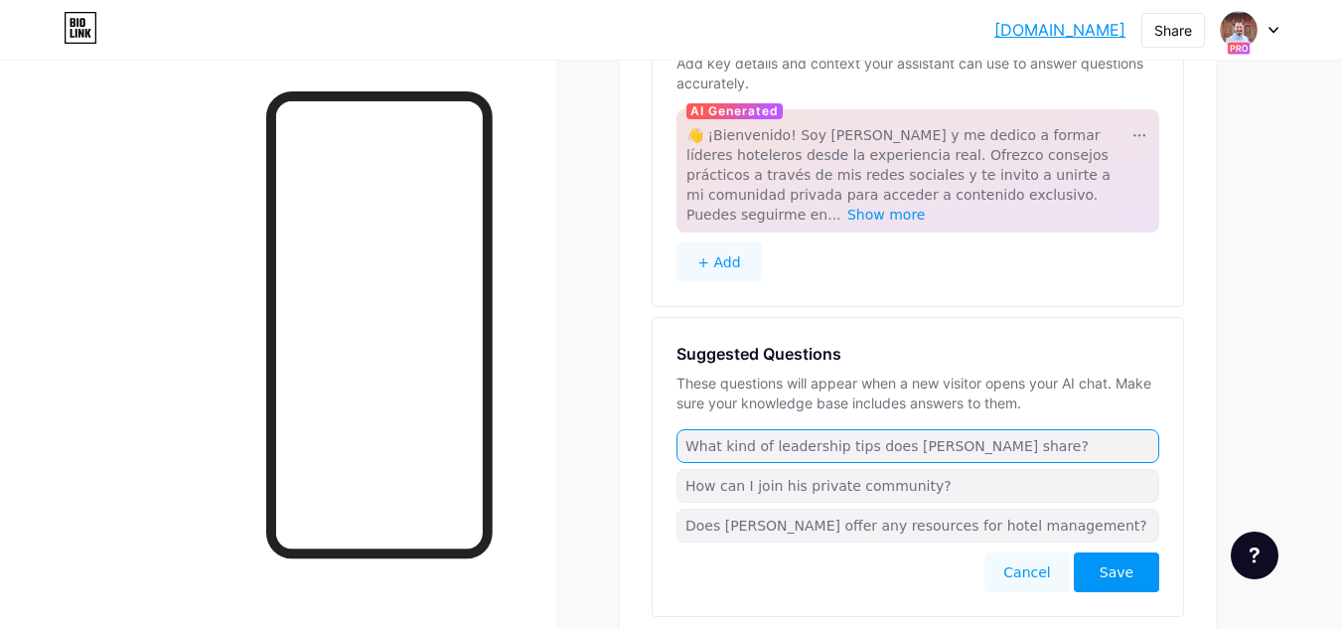
drag, startPoint x: 924, startPoint y: 431, endPoint x: 952, endPoint y: 428, distance: 28.0
click at [925, 431] on input "What kind of leadership tips does [PERSON_NAME] share?" at bounding box center [917, 446] width 483 height 34
drag, startPoint x: 983, startPoint y: 420, endPoint x: 686, endPoint y: 429, distance: 297.1
click at [686, 429] on input "What kind of leadership tips does [PERSON_NAME] share?" at bounding box center [917, 446] width 483 height 34
paste input "1. ¿Qué consejos de liderazgo comparte Jorg"
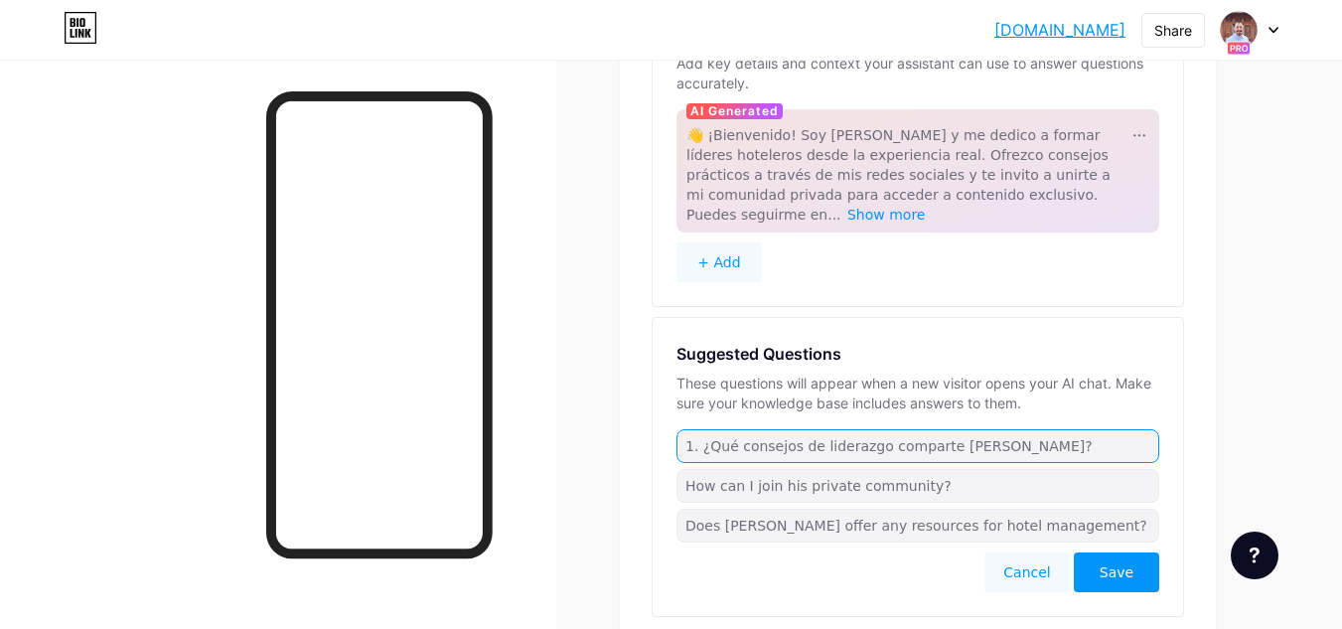
drag, startPoint x: 699, startPoint y: 432, endPoint x: 724, endPoint y: 424, distance: 26.1
click at [700, 432] on input "1. ¿Qué consejos de liderazgo comparte [PERSON_NAME]?" at bounding box center [917, 446] width 483 height 34
type input "¿Qué consejos de liderazgo comparte [PERSON_NAME]?"
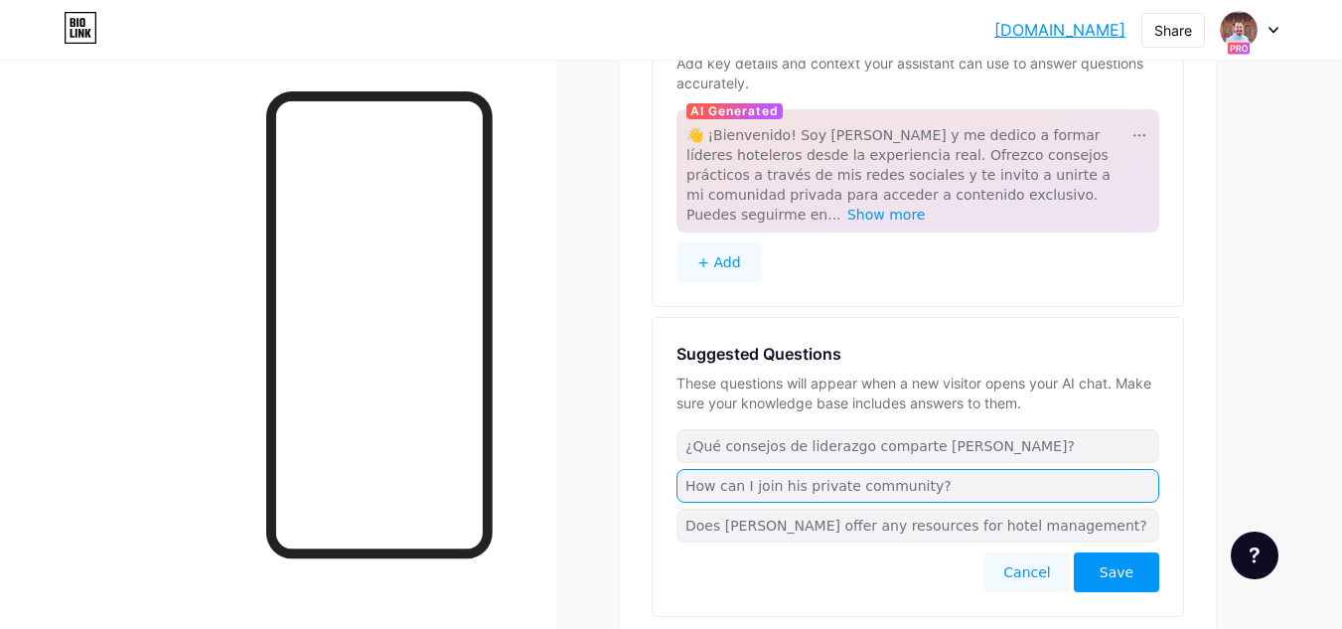
drag, startPoint x: 936, startPoint y: 470, endPoint x: 681, endPoint y: 470, distance: 254.3
click at [681, 470] on input "How can I join his private community?" at bounding box center [917, 486] width 483 height 34
paste input "¿Cómo puedo unirme a su comunidad privada"
type input "¿Cómo puedo unirme a su comunidad privada?"
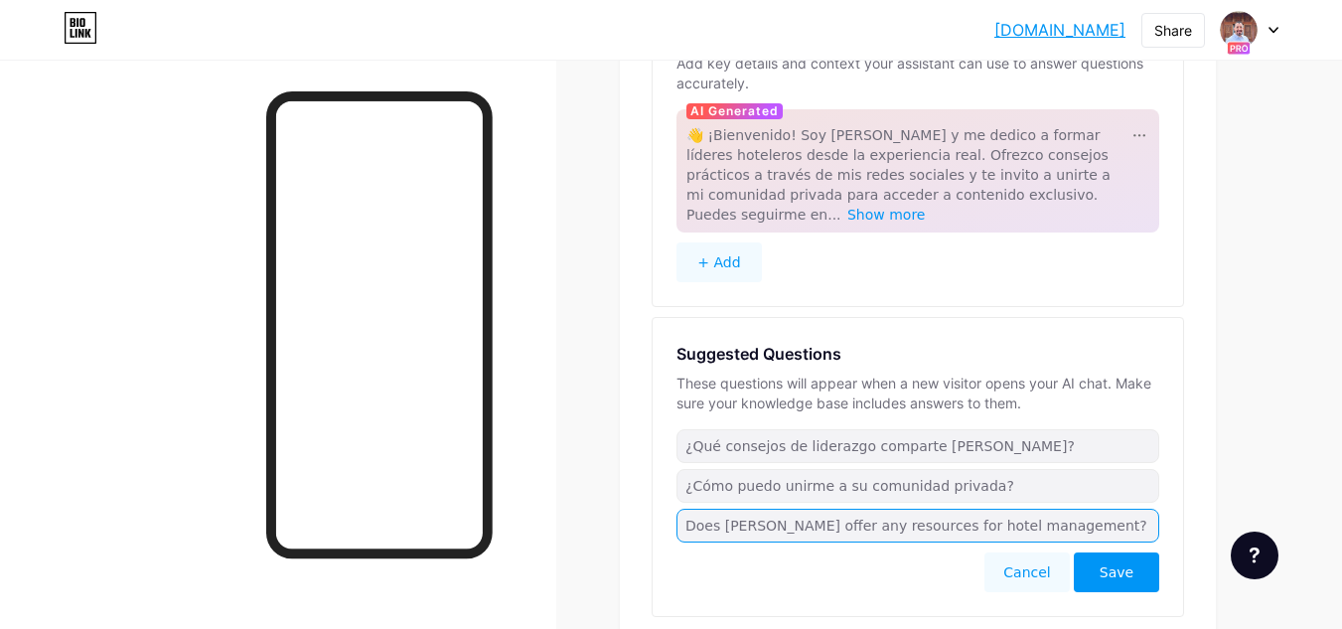
drag, startPoint x: 1041, startPoint y: 504, endPoint x: 674, endPoint y: 507, distance: 366.5
click at [674, 507] on div "Suggested Questions These questions will appear when a new visitor opens your A…" at bounding box center [918, 467] width 530 height 298
paste input "¿[PERSON_NAME] ofrece recursos para la gestión hotelera"
type input "¿[PERSON_NAME] ofrece recursos para la gestión hotelera?"
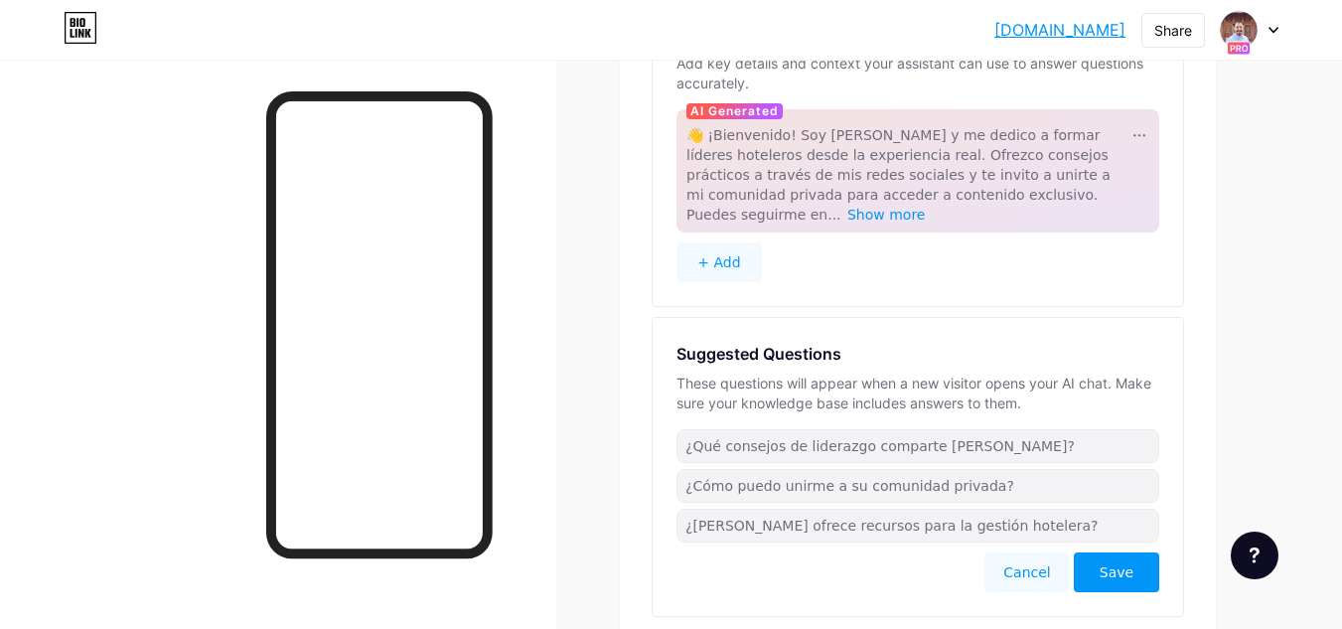
click at [1114, 562] on span "Save" at bounding box center [1117, 572] width 34 height 20
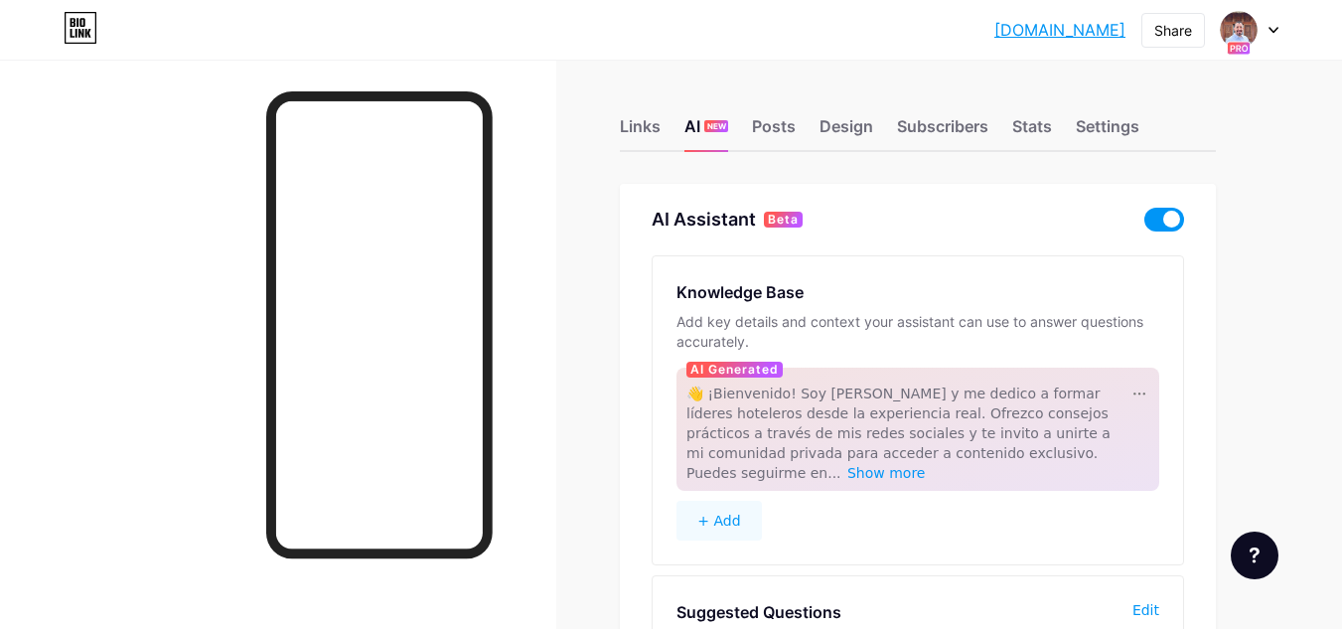
scroll to position [0, 0]
click at [644, 122] on div "Links" at bounding box center [640, 133] width 41 height 36
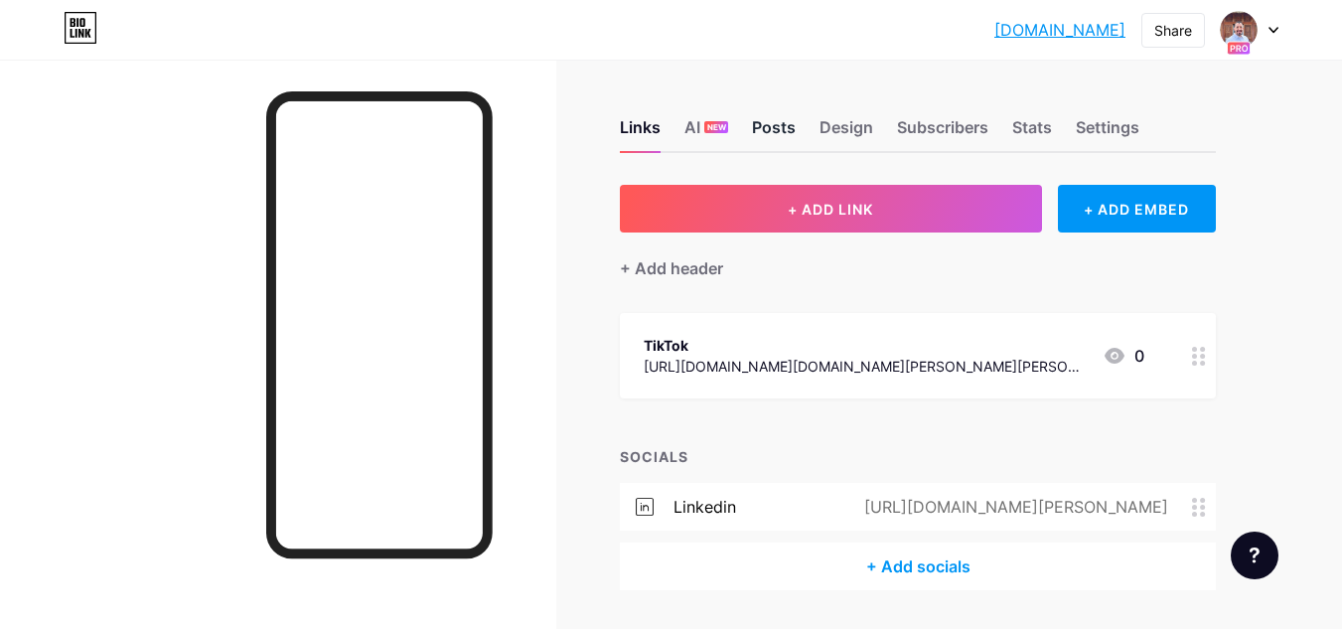
click at [769, 121] on div "Posts" at bounding box center [774, 133] width 44 height 36
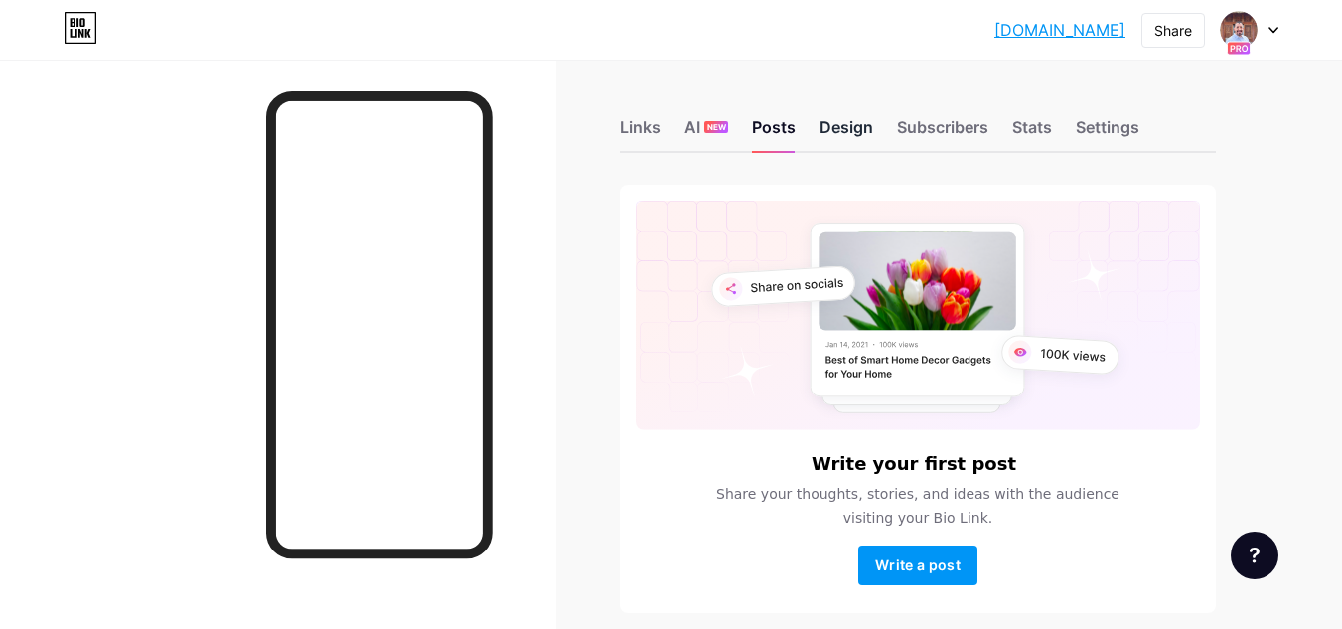
click at [847, 127] on div "Design" at bounding box center [846, 133] width 54 height 36
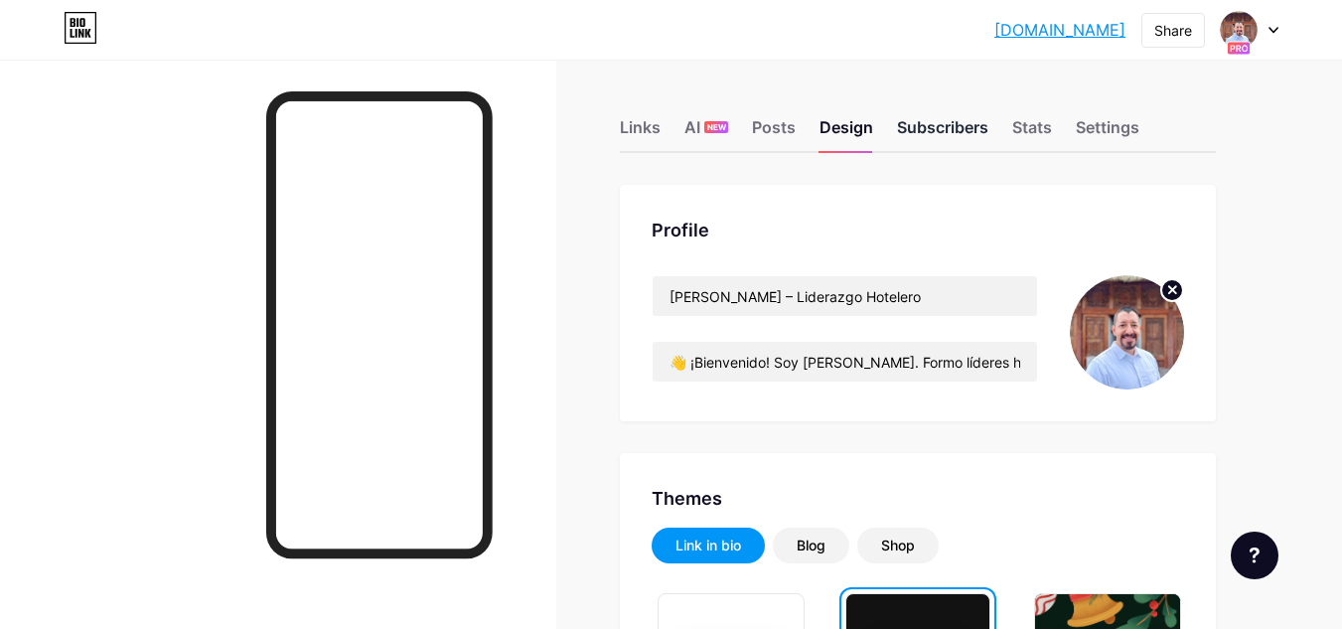
click at [957, 124] on div "Subscribers" at bounding box center [942, 133] width 91 height 36
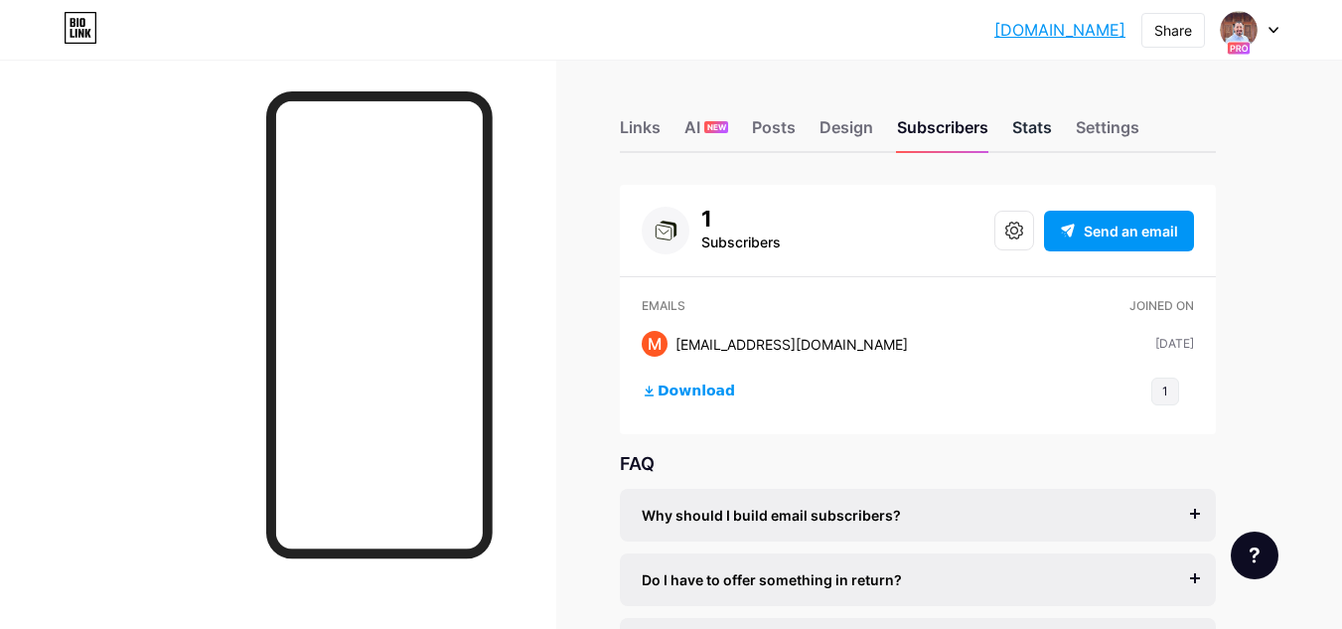
click at [1037, 127] on div "Stats" at bounding box center [1032, 133] width 40 height 36
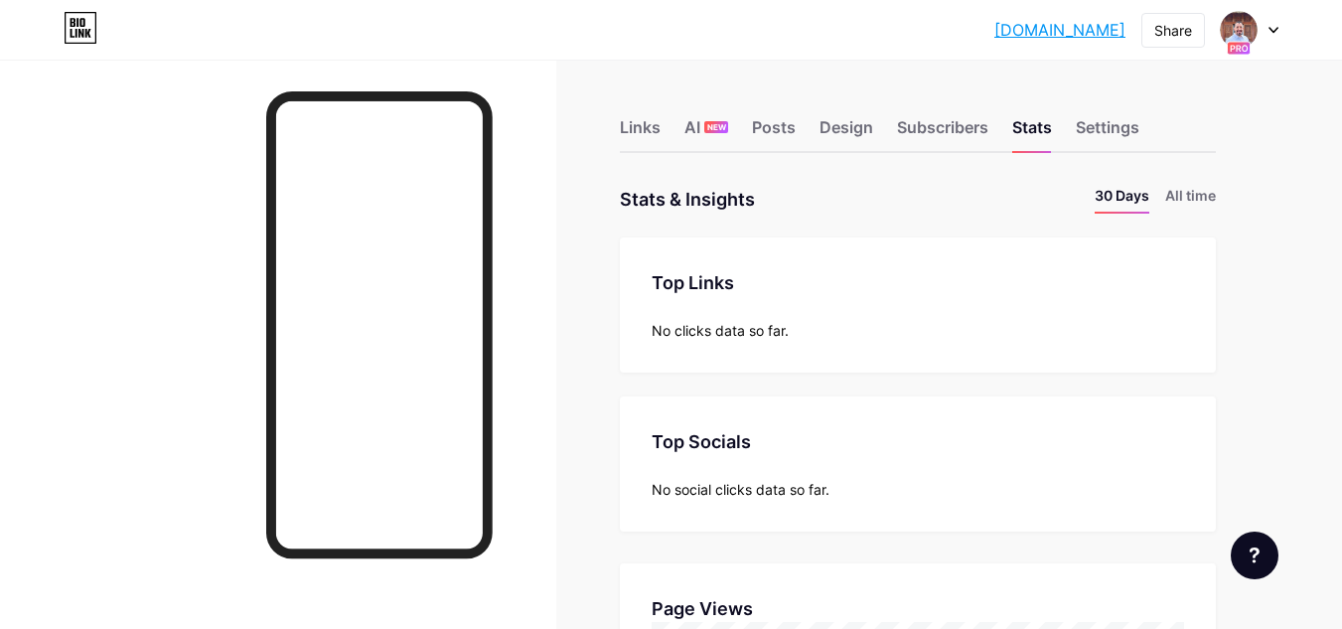
scroll to position [629, 1342]
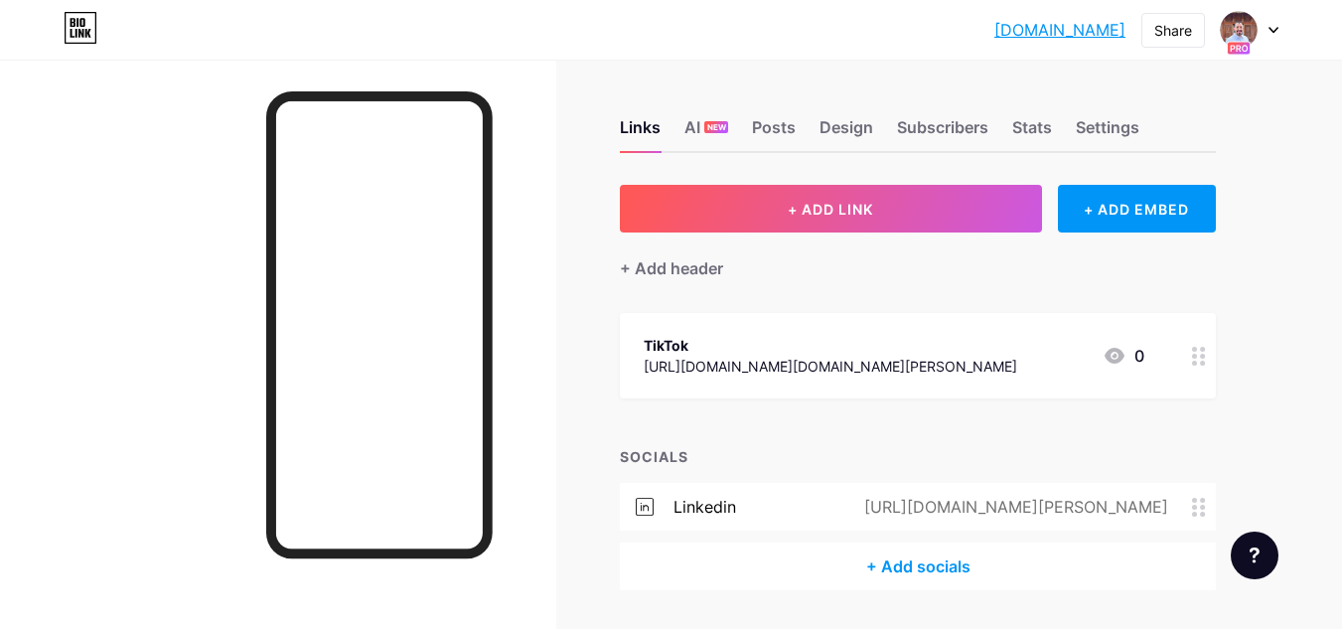
scroll to position [60, 0]
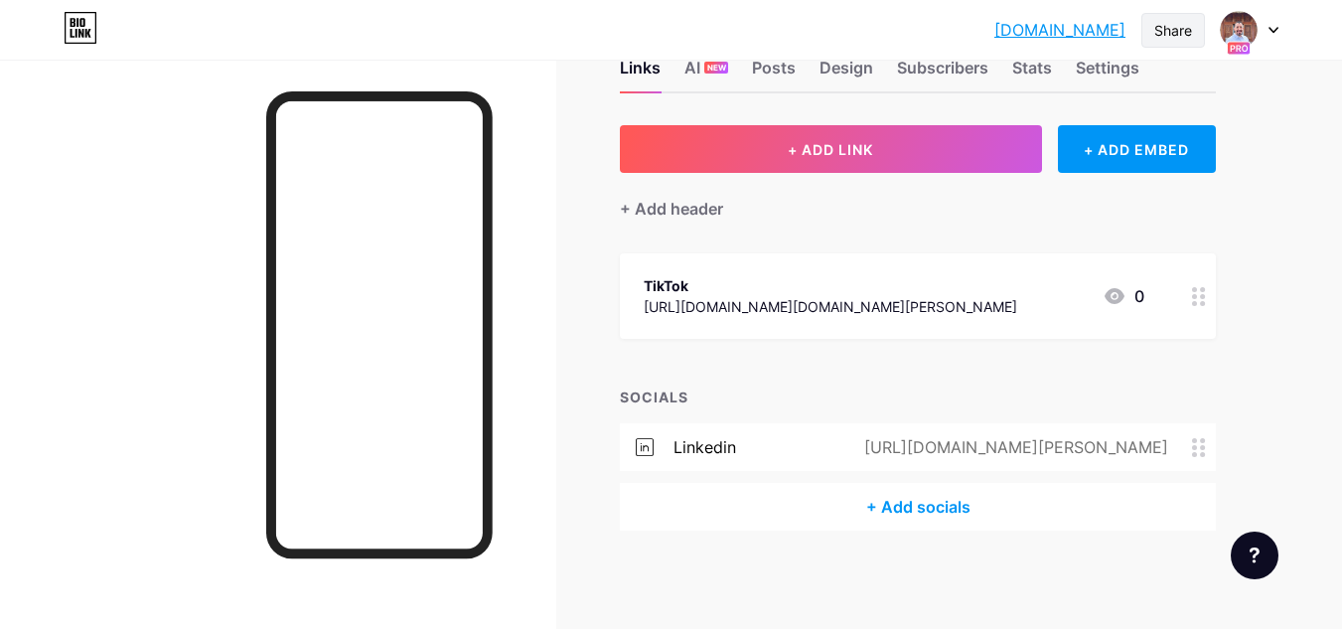
click at [1176, 32] on div "Share" at bounding box center [1173, 30] width 38 height 21
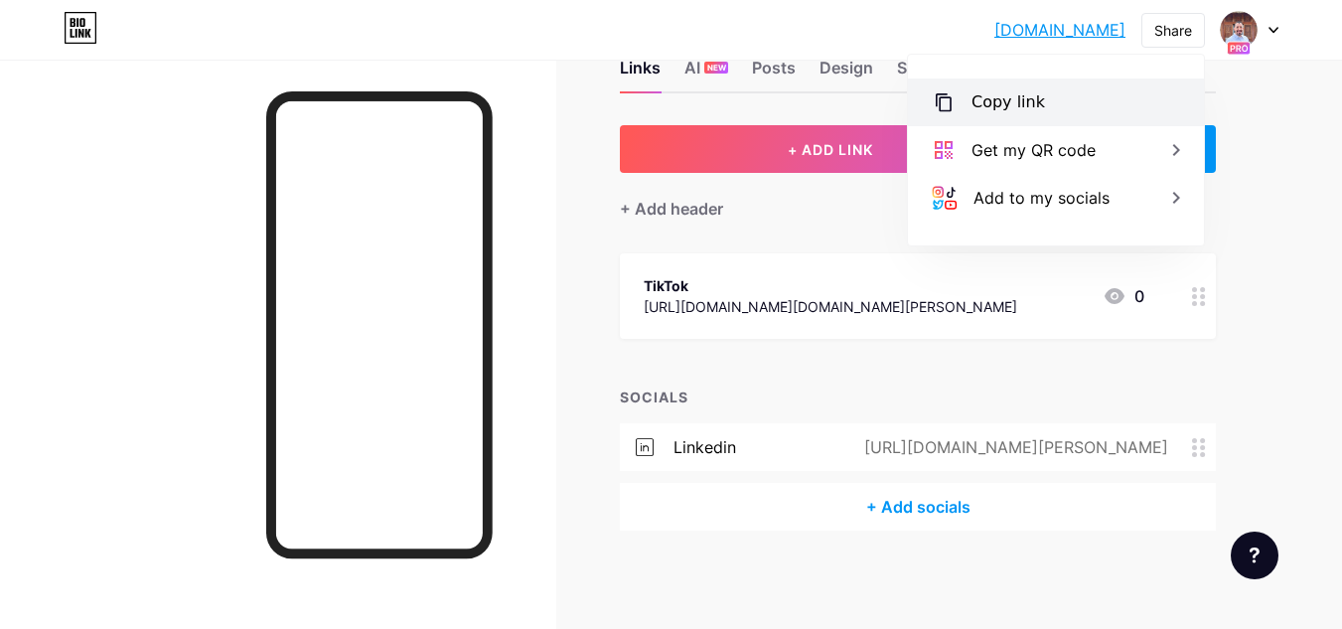
click at [1031, 102] on div "Copy link" at bounding box center [1008, 102] width 74 height 24
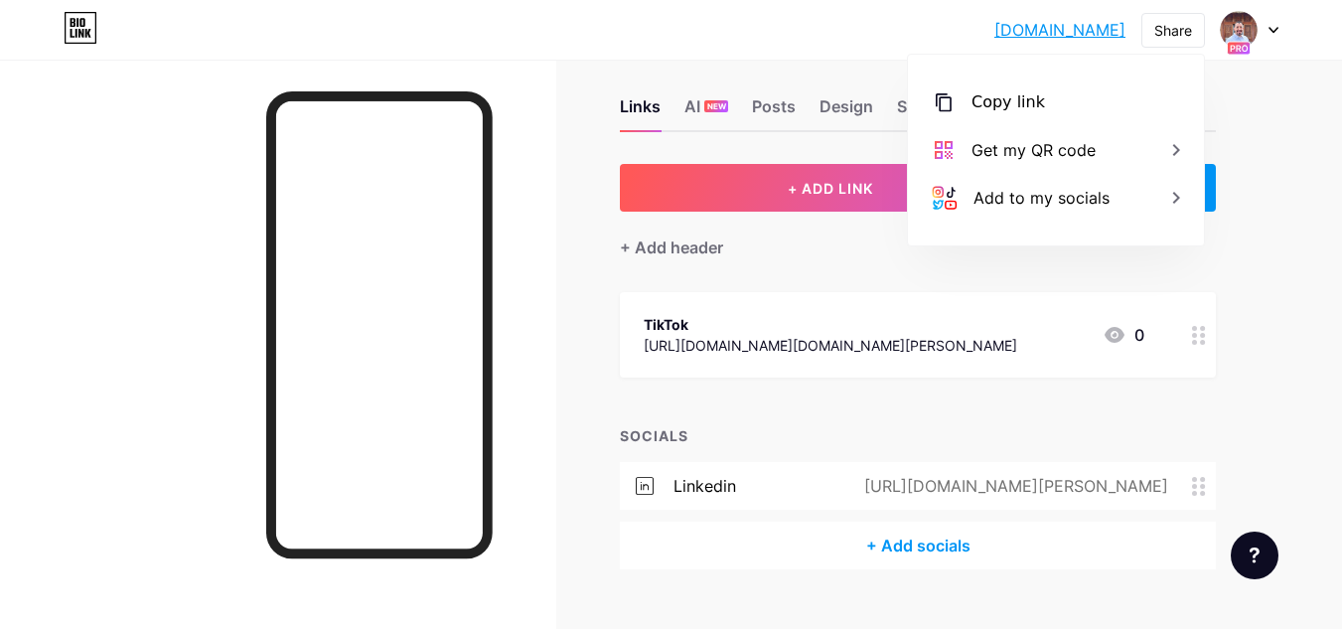
scroll to position [0, 0]
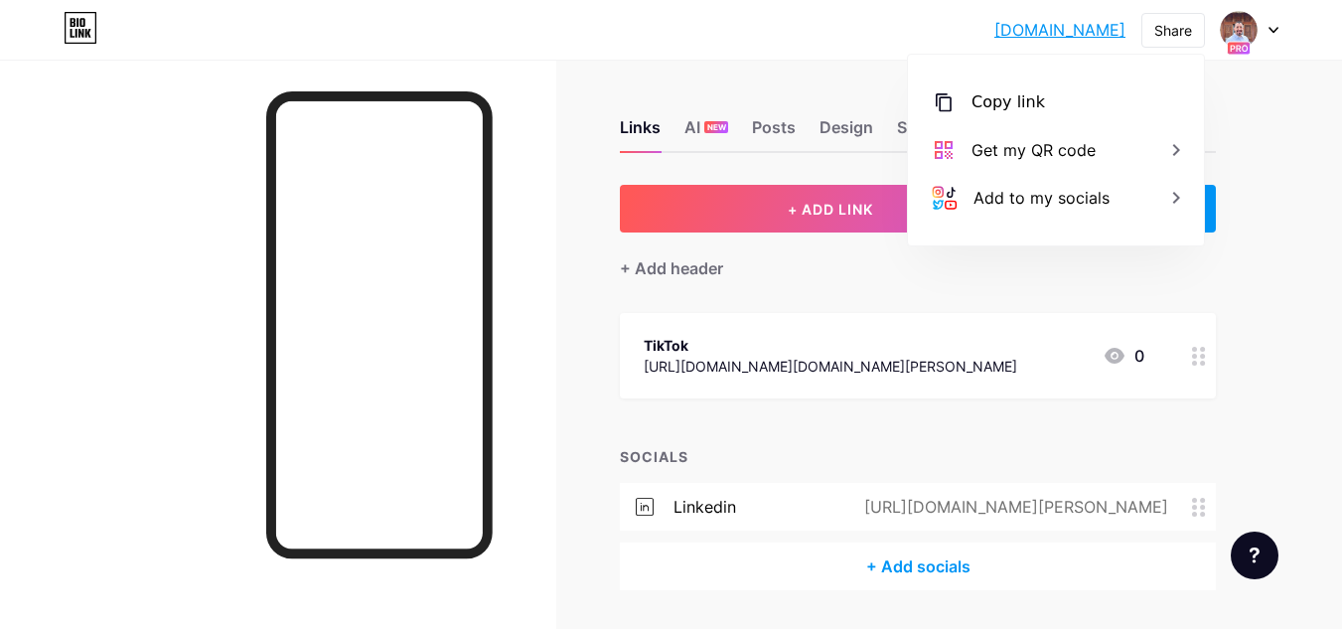
click at [881, 310] on div "+ ADD LINK + ADD EMBED + Add header TikTok [URL][DOMAIN_NAME][DOMAIN_NAME][PERS…" at bounding box center [918, 387] width 596 height 405
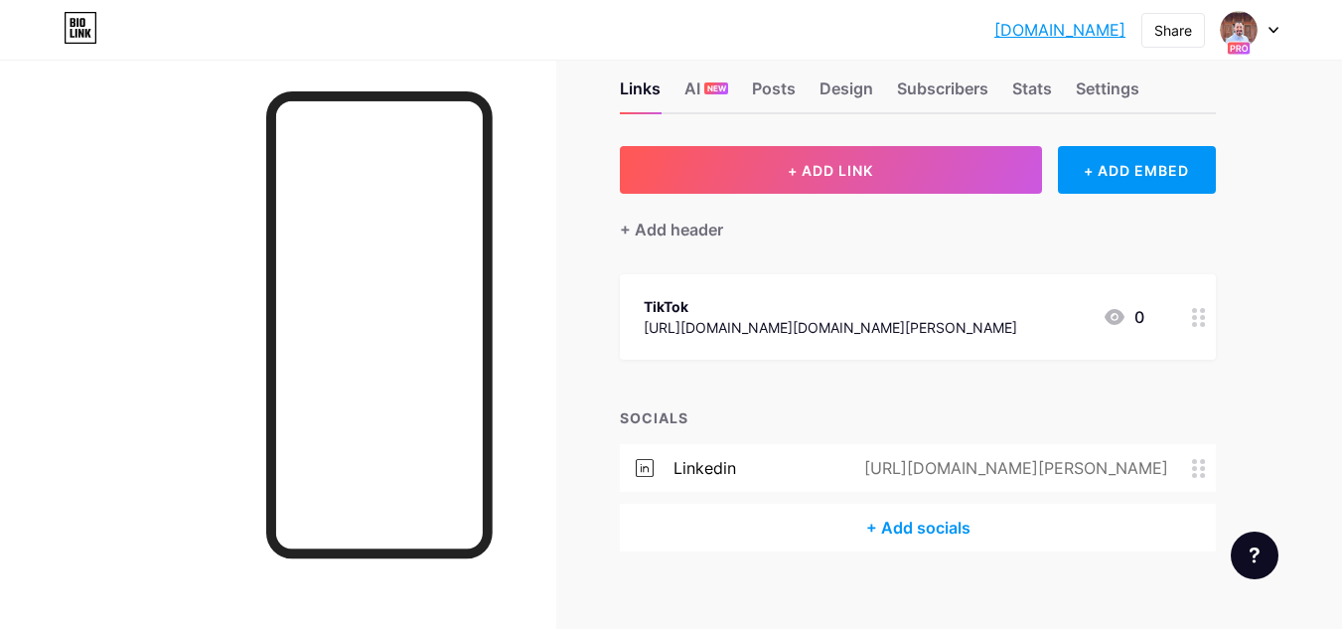
scroll to position [60, 0]
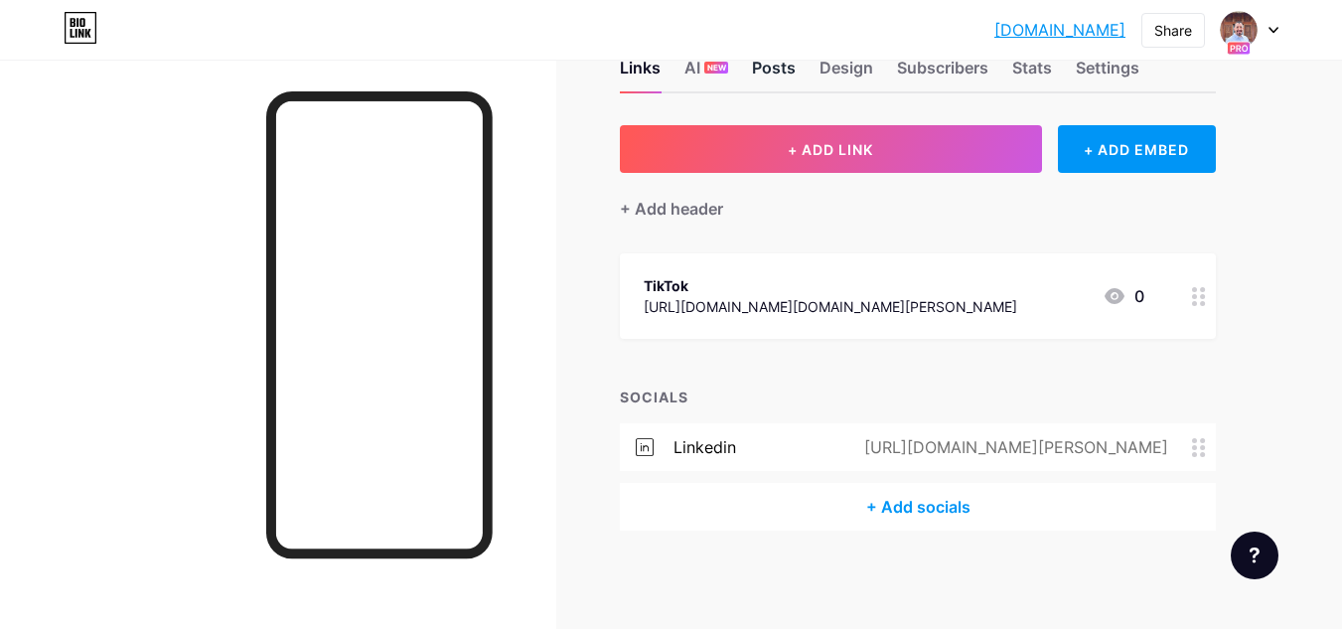
click at [777, 71] on div "Posts" at bounding box center [774, 74] width 44 height 36
